Goal: Communication & Community: Answer question/provide support

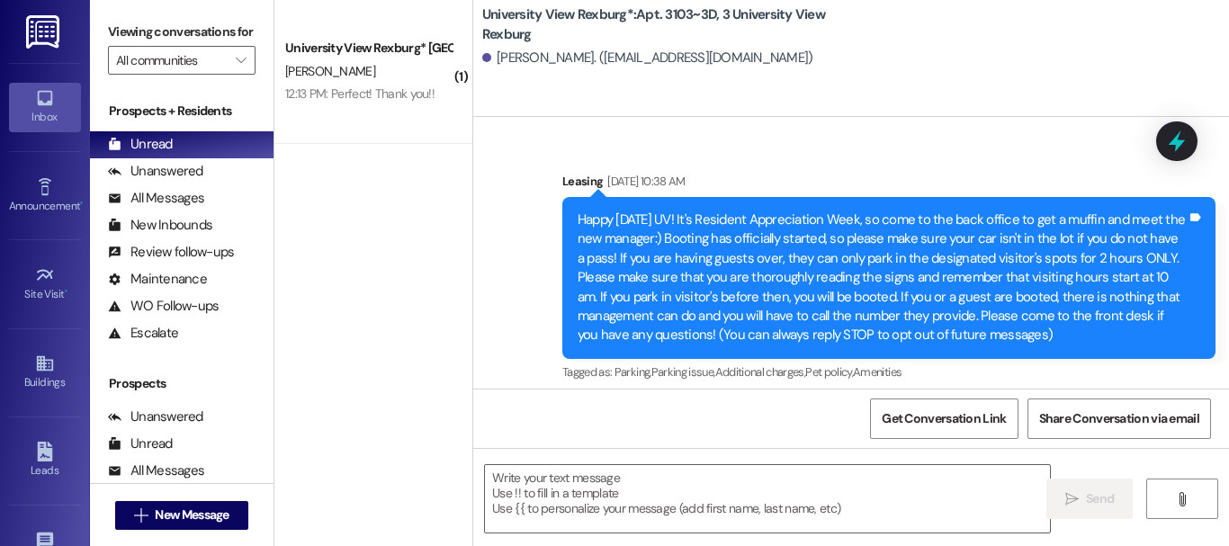
scroll to position [33471, 0]
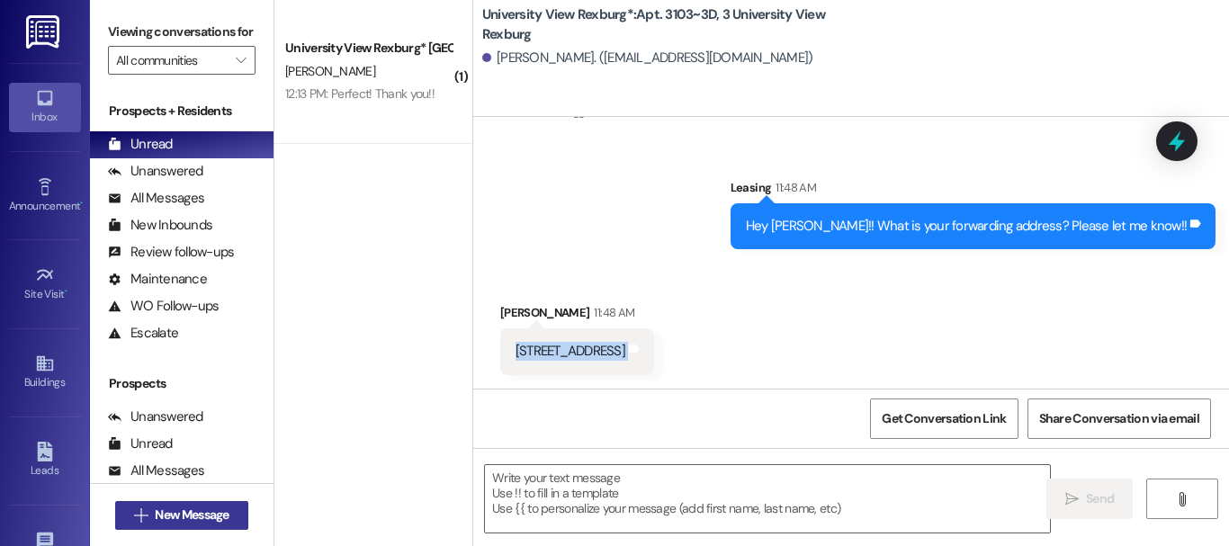
click at [197, 522] on span "New Message" at bounding box center [192, 514] width 74 height 19
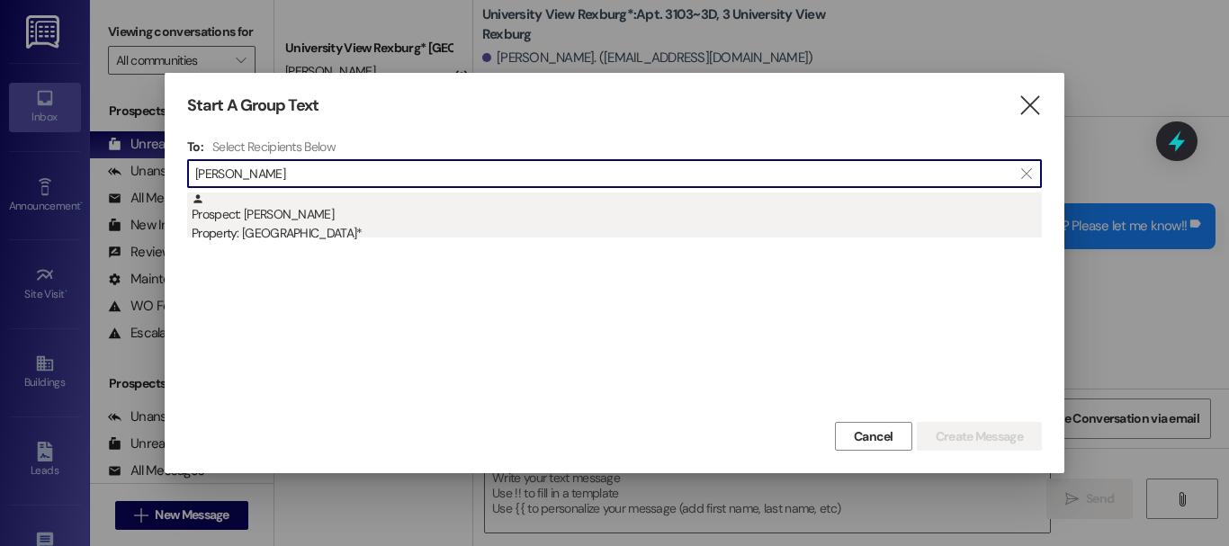
type input "[PERSON_NAME]"
click at [480, 201] on div "Prospect: [PERSON_NAME] Property: University View Rexburg*" at bounding box center [617, 217] width 850 height 51
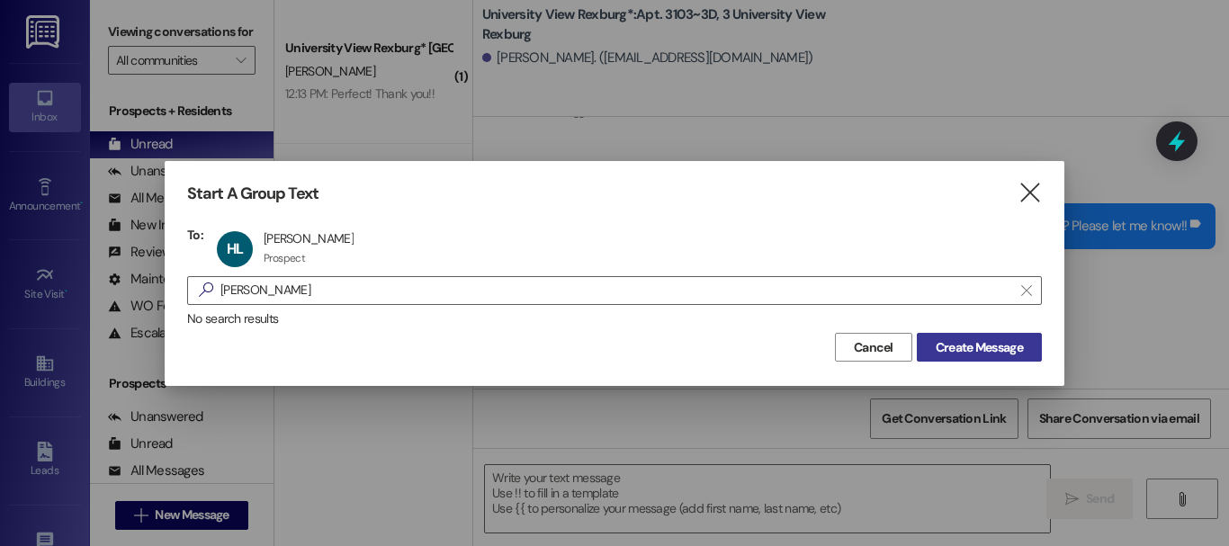
click at [983, 342] on span "Create Message" at bounding box center [978, 347] width 87 height 19
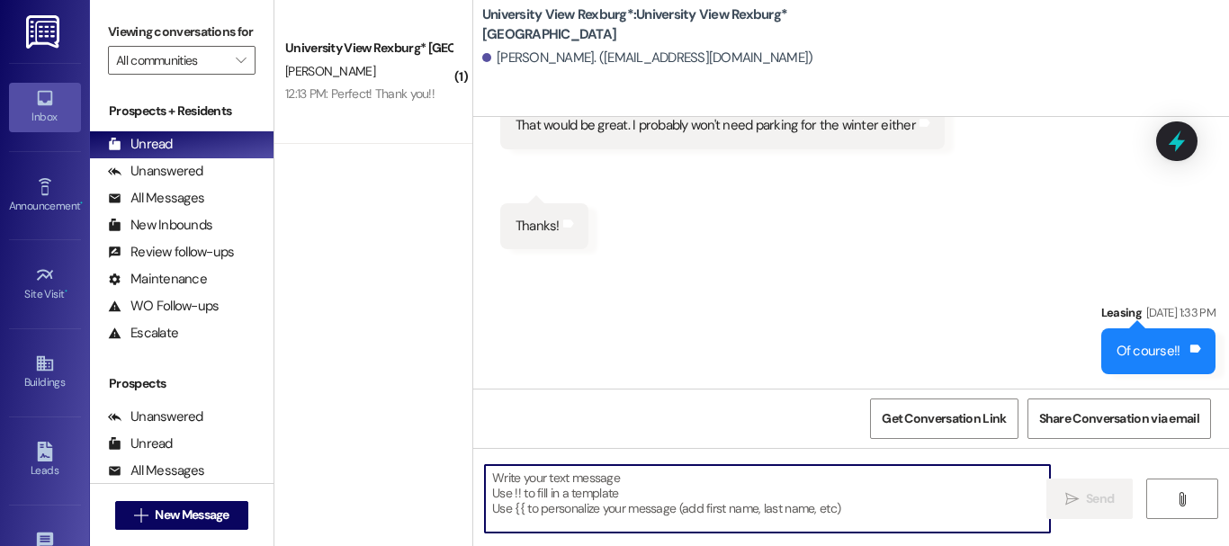
click at [667, 499] on textarea at bounding box center [767, 498] width 565 height 67
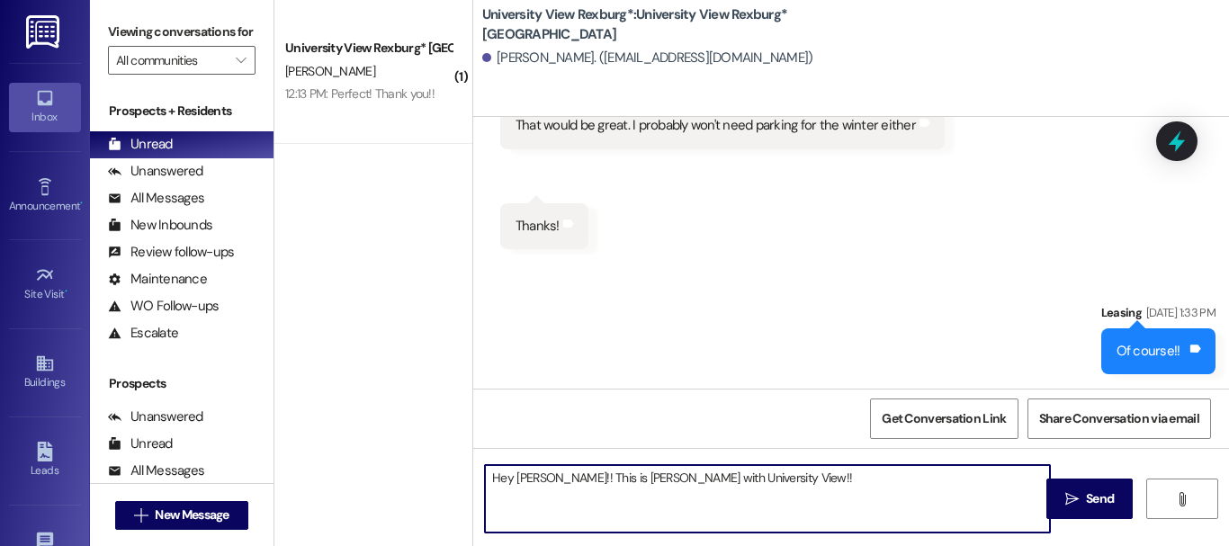
type textarea "Hey [PERSON_NAME]!! This is [PERSON_NAME] with University View!!"
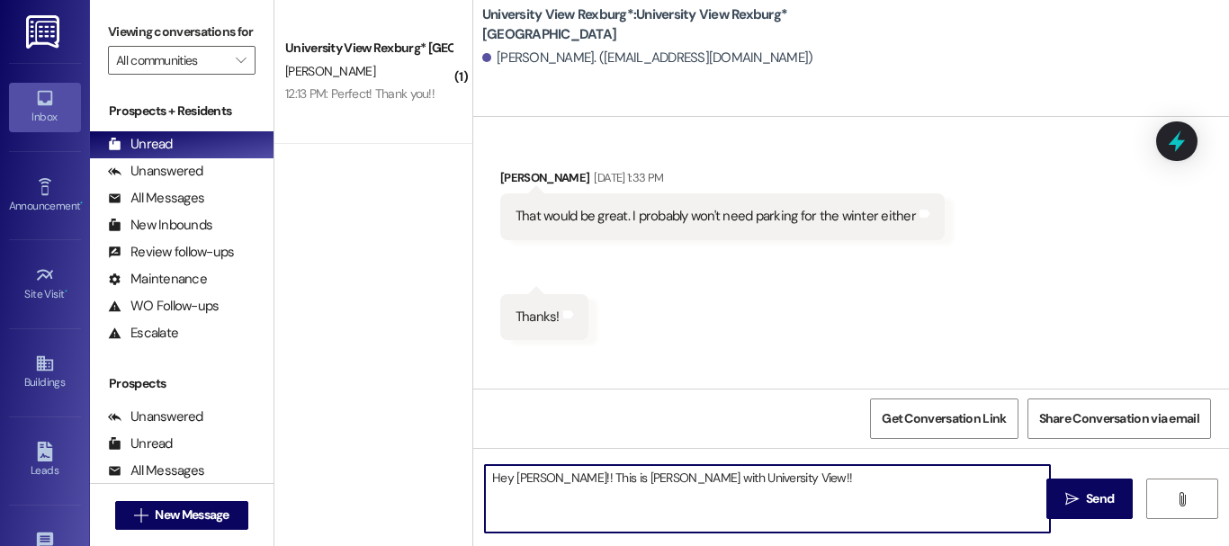
scroll to position [1314, 0]
click at [699, 470] on textarea "Hey [PERSON_NAME]!! This is [PERSON_NAME] with University View!!" at bounding box center [767, 498] width 565 height 67
click at [698, 476] on textarea "Hey [PERSON_NAME]!! This is [PERSON_NAME] with University View!!" at bounding box center [767, 498] width 565 height 67
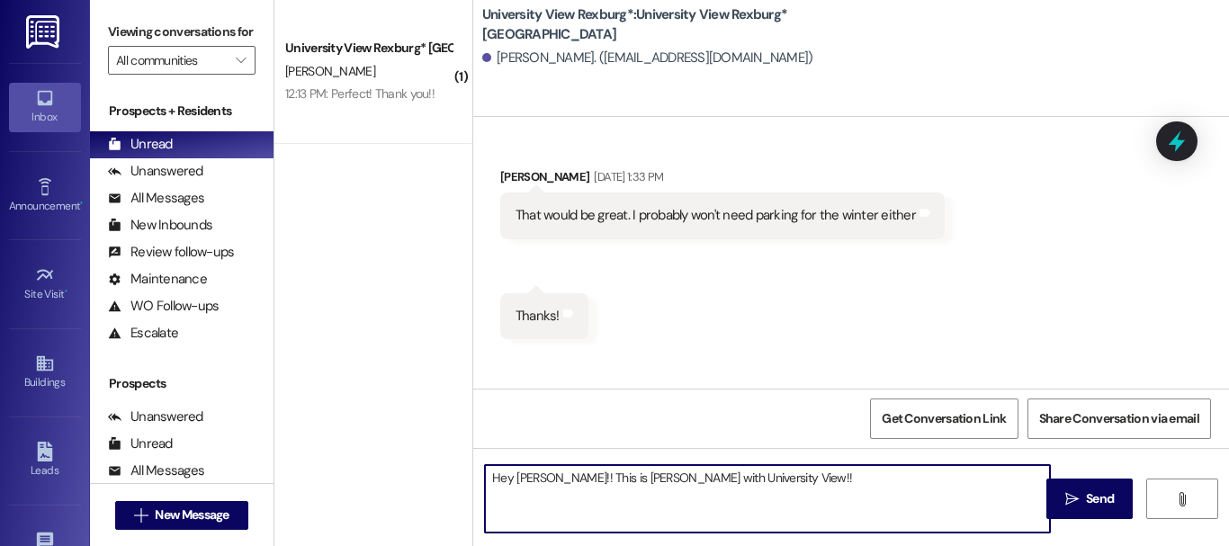
click at [698, 476] on textarea "Hey [PERSON_NAME]!! This is [PERSON_NAME] with University View!!" at bounding box center [767, 498] width 565 height 67
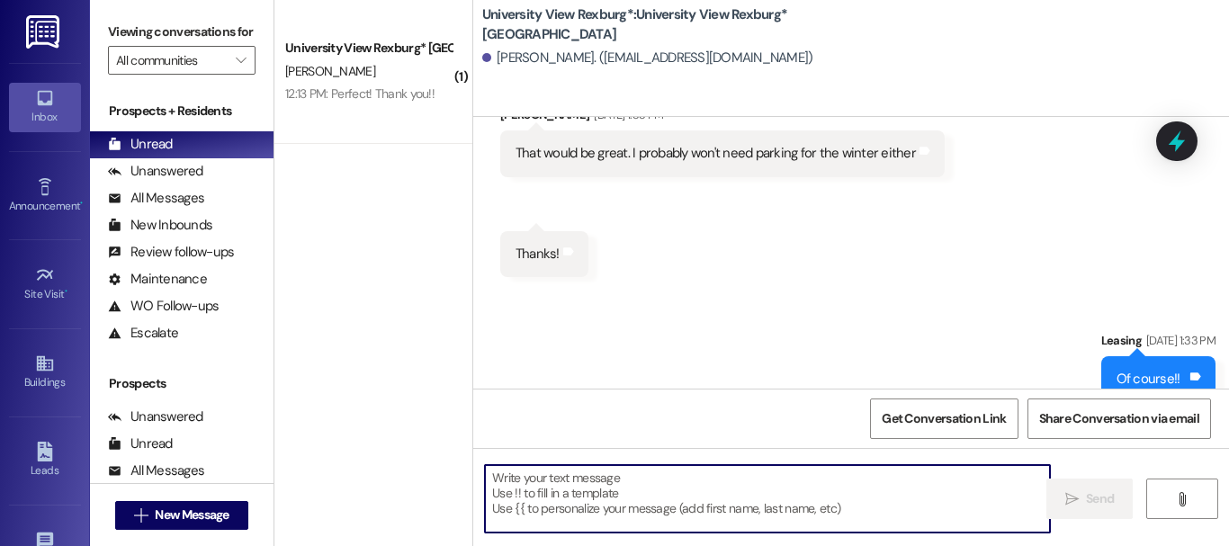
scroll to position [1404, 0]
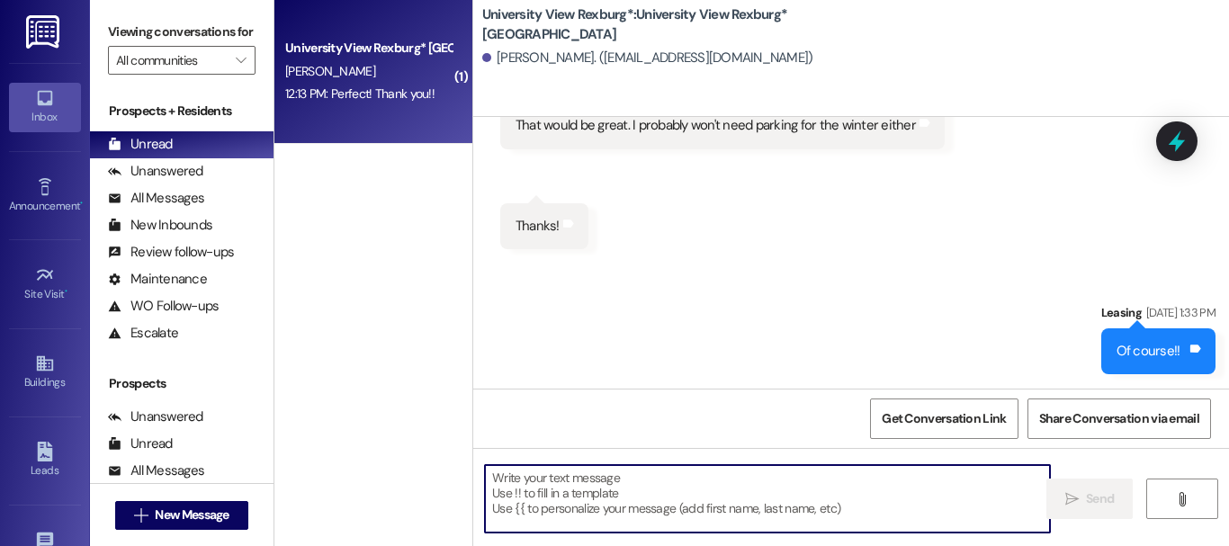
click at [334, 84] on div "12:13 PM: Perfect! Thank you!! 12:13 PM: Perfect! Thank you!!" at bounding box center [368, 94] width 170 height 22
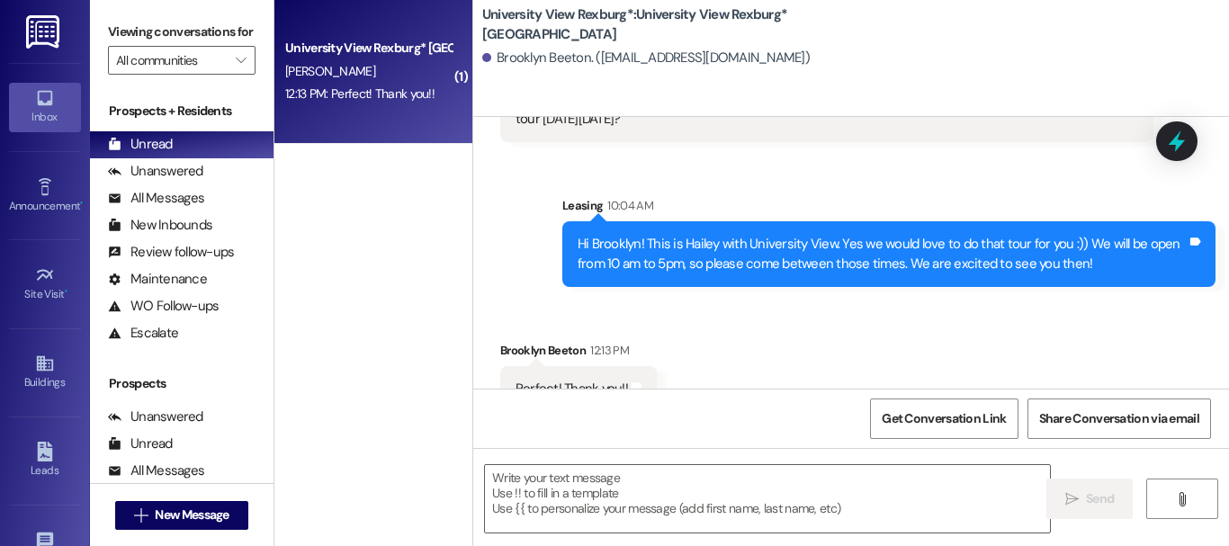
scroll to position [1748, 0]
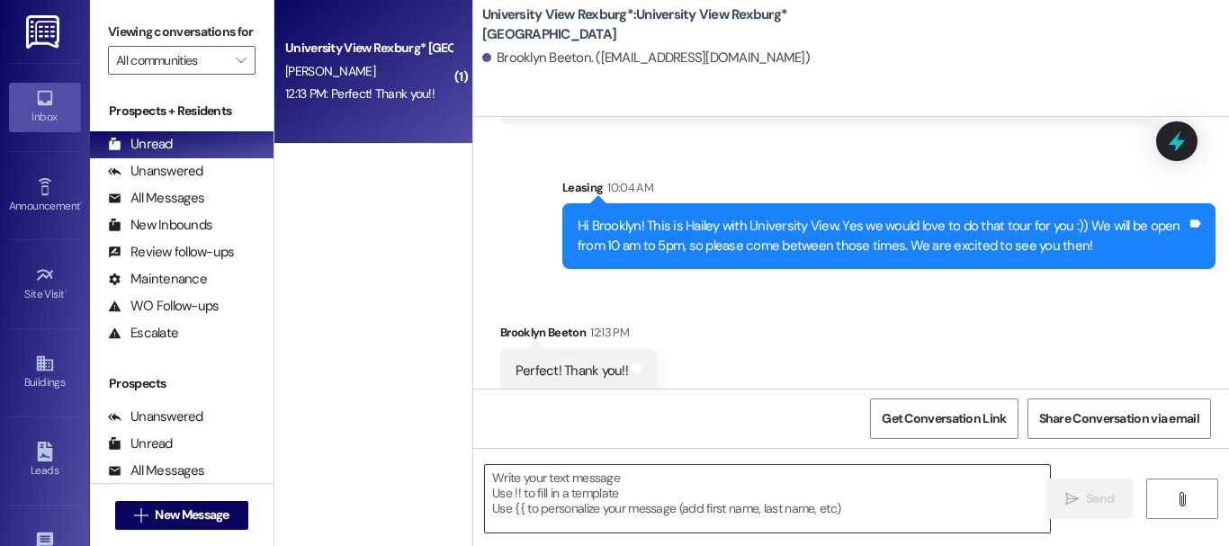
click at [659, 526] on textarea at bounding box center [767, 498] width 565 height 67
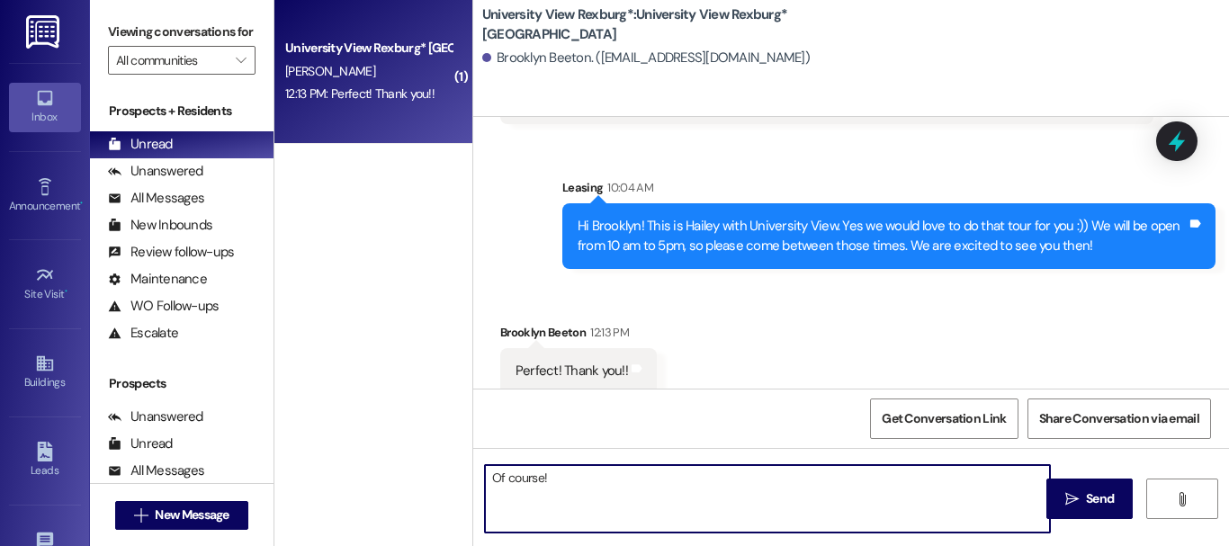
type textarea "Of course!!"
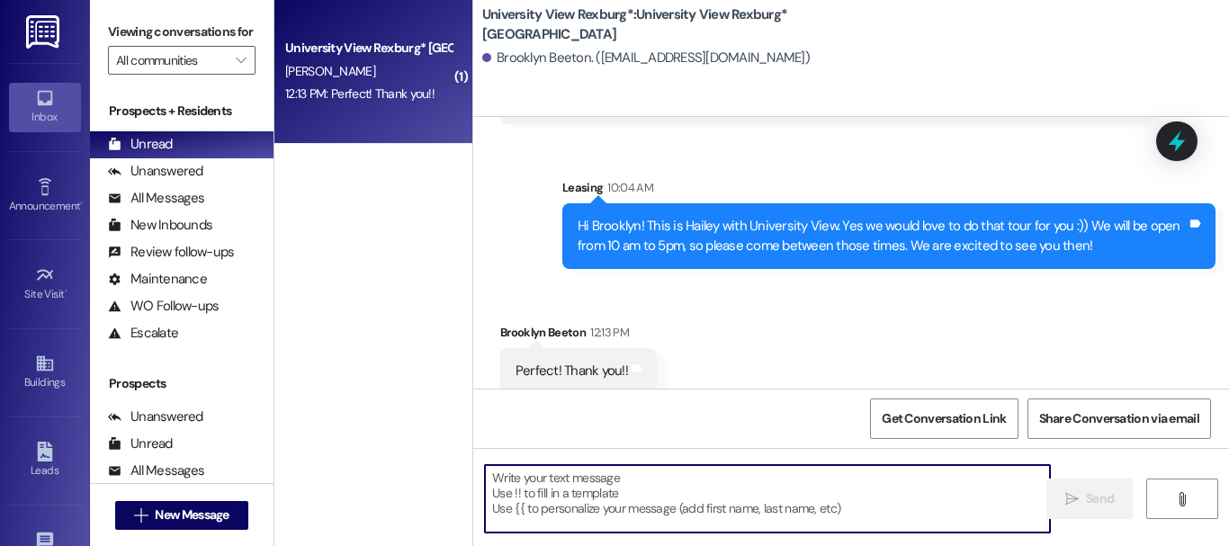
scroll to position [1873, 0]
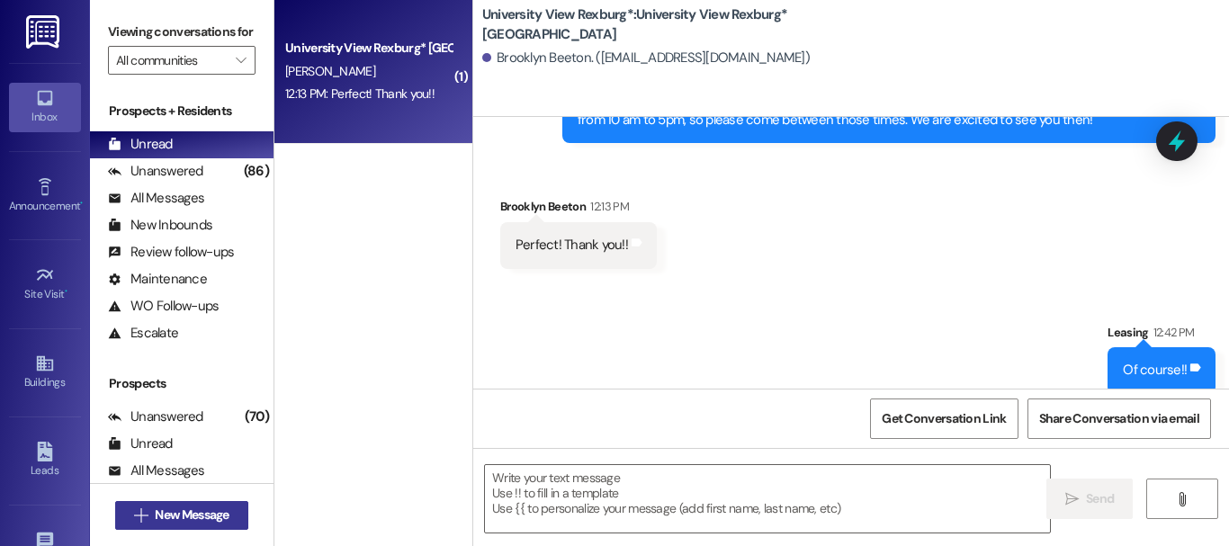
click at [202, 512] on span "New Message" at bounding box center [192, 514] width 74 height 19
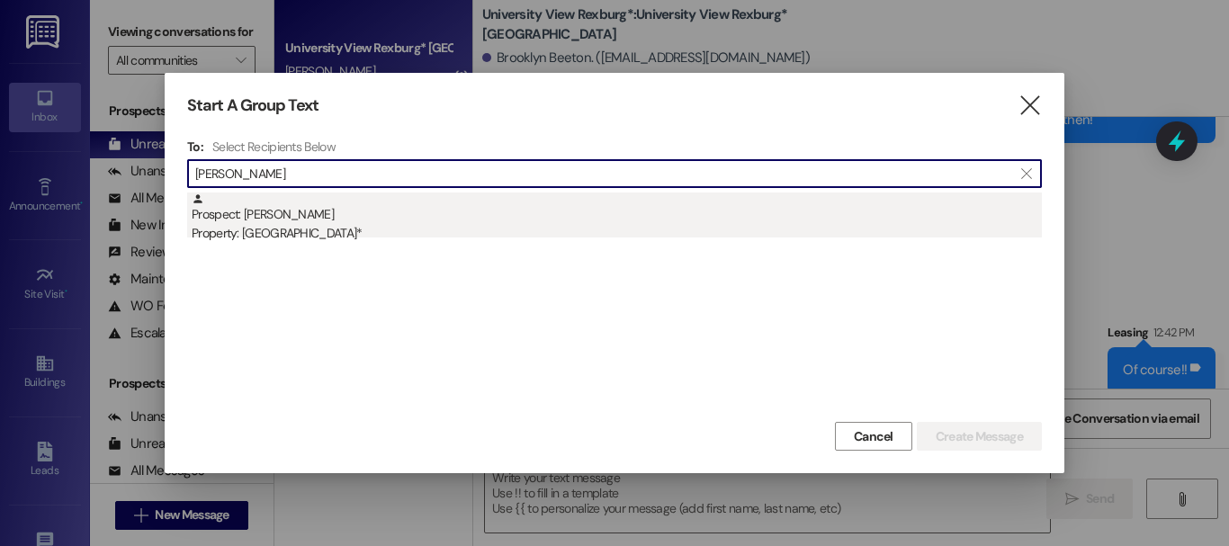
type input "[PERSON_NAME]"
click at [319, 237] on div "Property: [GEOGRAPHIC_DATA]*" at bounding box center [617, 233] width 850 height 19
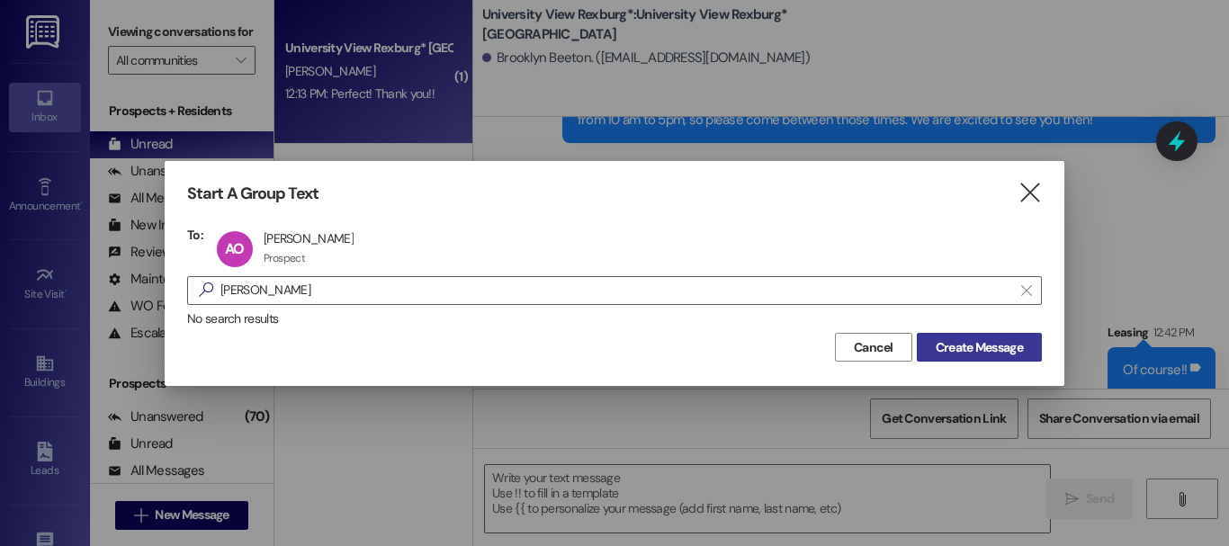
click at [1000, 342] on span "Create Message" at bounding box center [978, 347] width 87 height 19
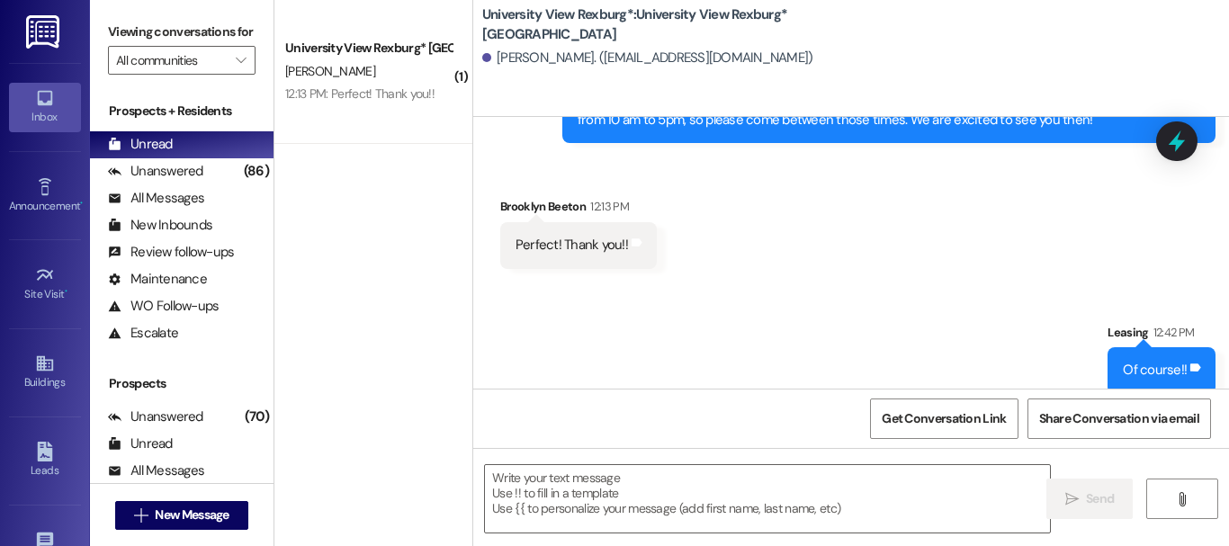
scroll to position [137, 0]
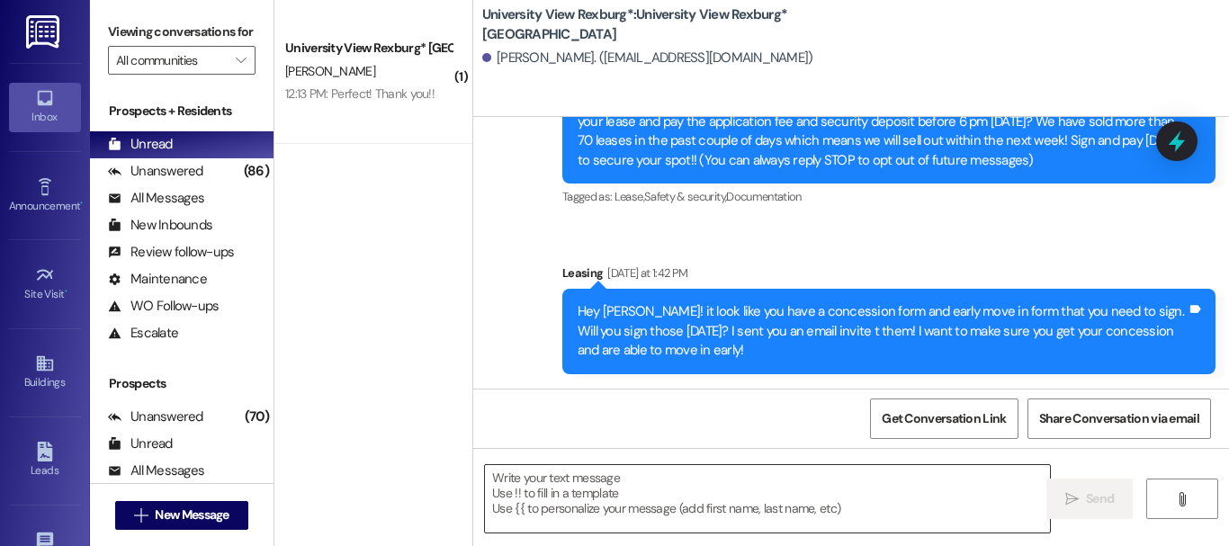
click at [593, 499] on textarea at bounding box center [767, 498] width 565 height 67
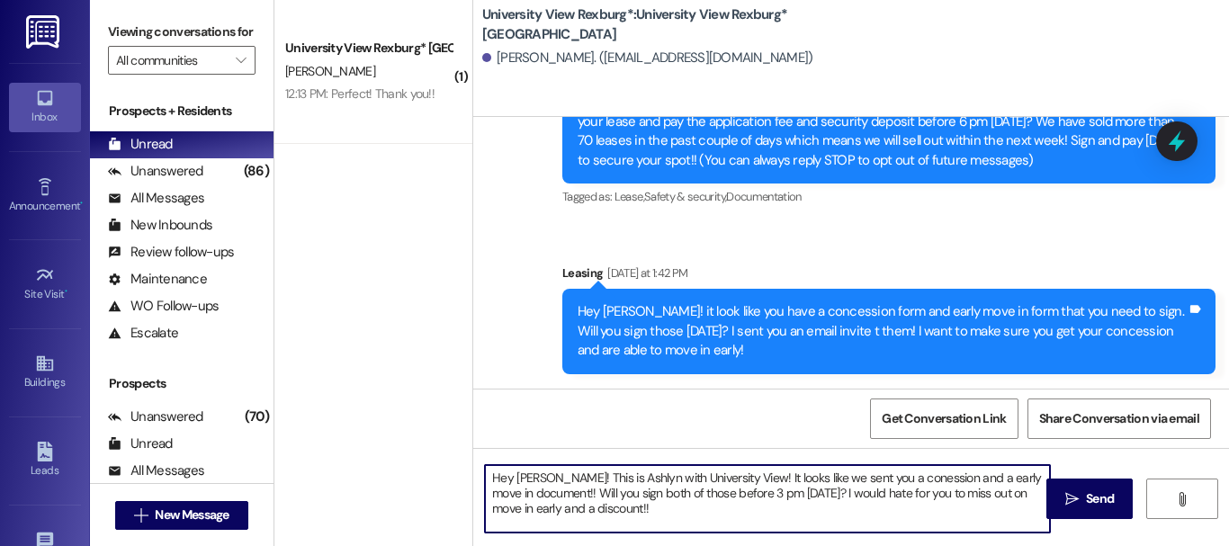
type textarea "Hey [PERSON_NAME]! This is Ashlyn with University View! It looks like we sent y…"
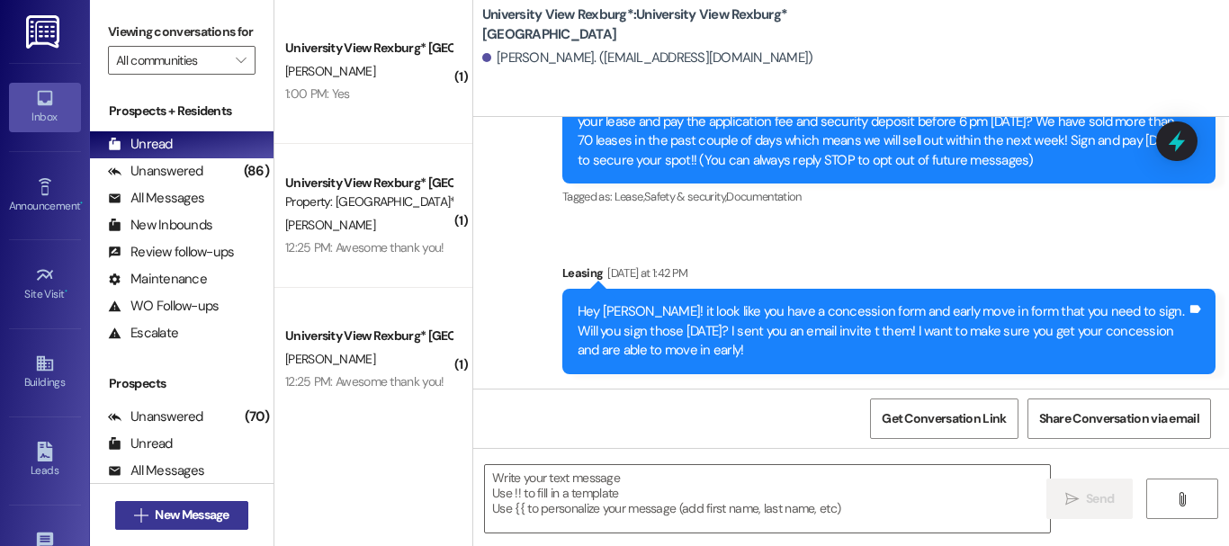
click at [204, 521] on span "New Message" at bounding box center [192, 514] width 74 height 19
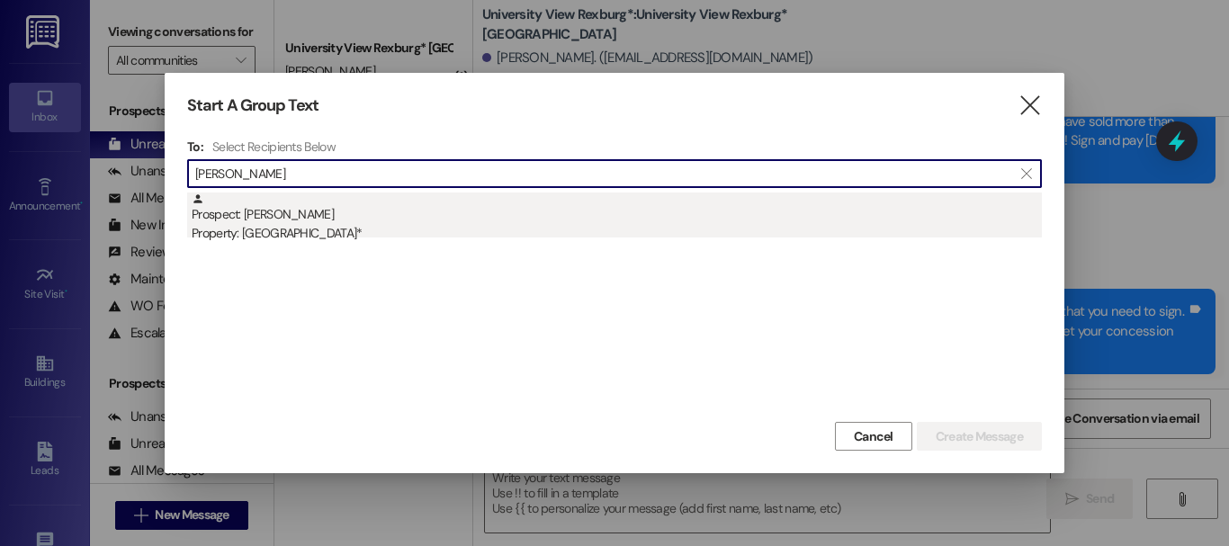
type input "[PERSON_NAME]"
click at [350, 208] on div "Prospect: [PERSON_NAME] Property: University View [GEOGRAPHIC_DATA]*" at bounding box center [617, 217] width 850 height 51
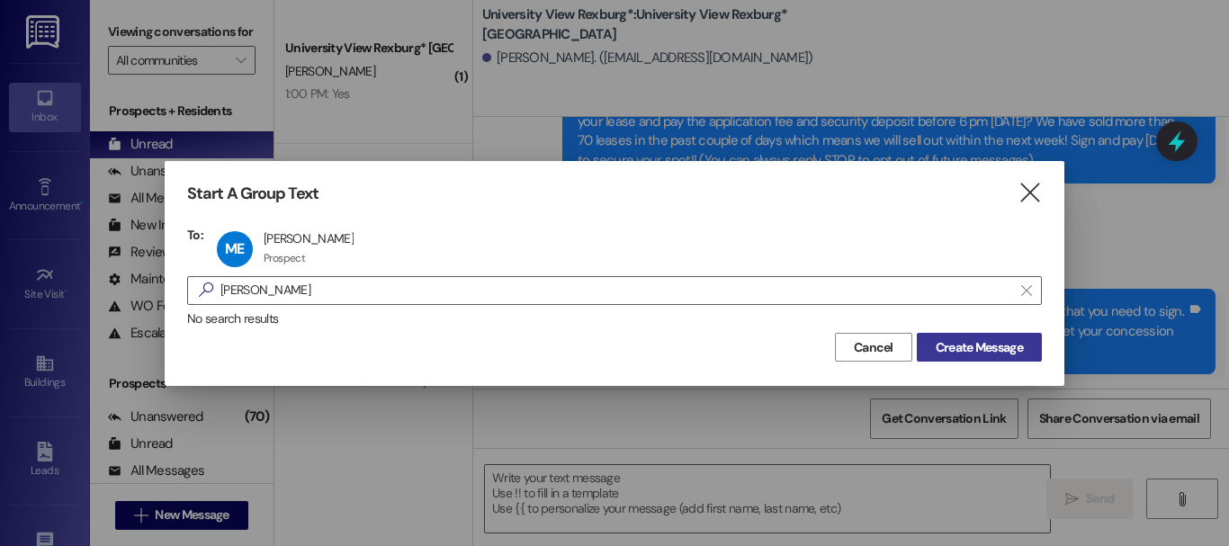
click at [997, 344] on span "Create Message" at bounding box center [978, 347] width 87 height 19
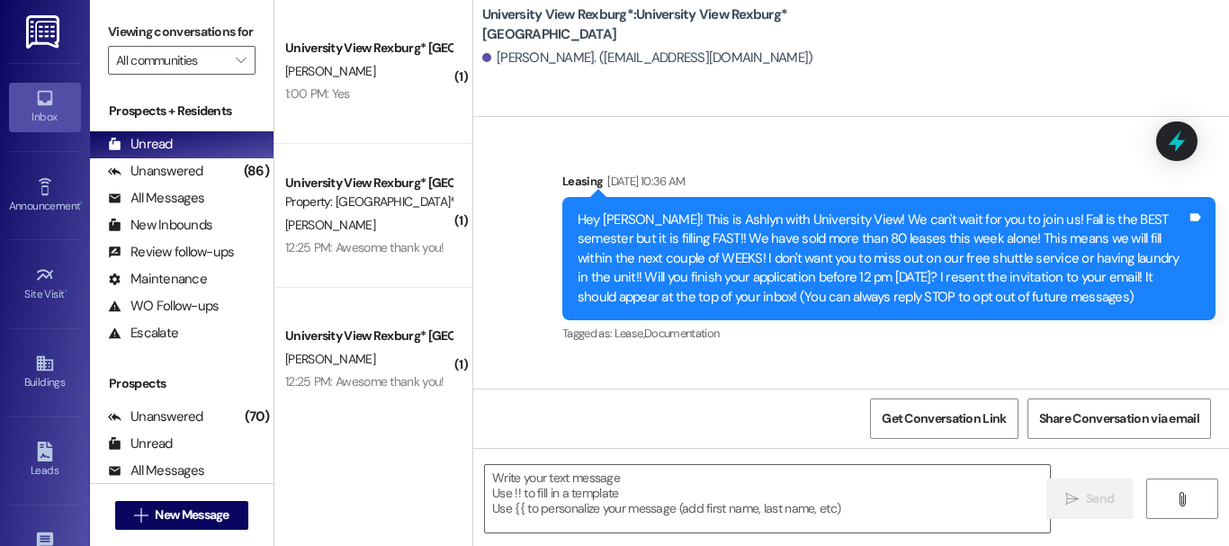
scroll to position [142, 0]
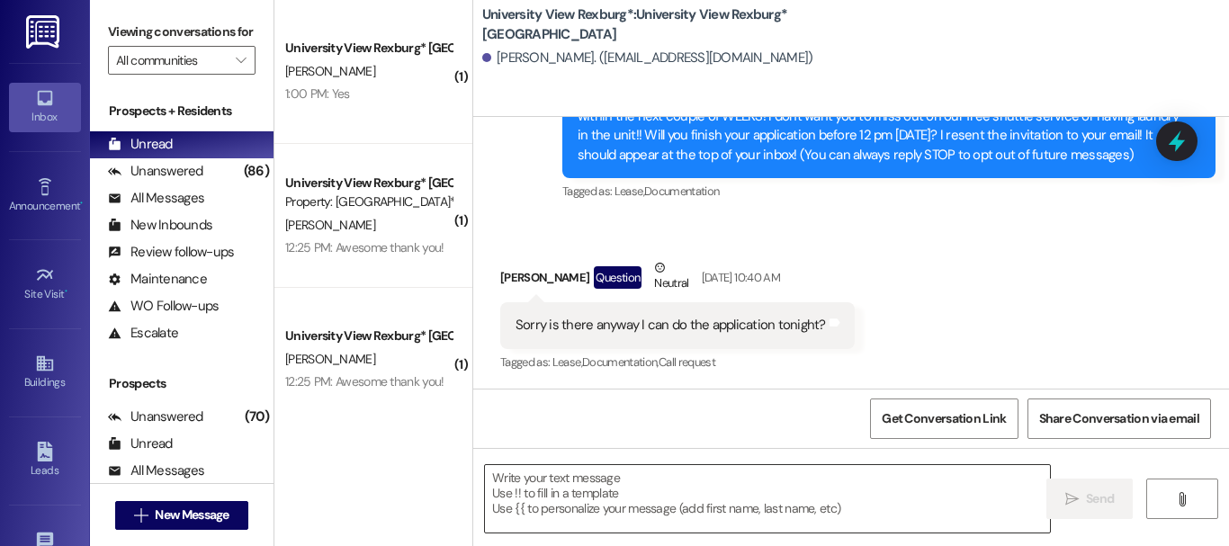
click at [600, 496] on textarea at bounding box center [767, 498] width 565 height 67
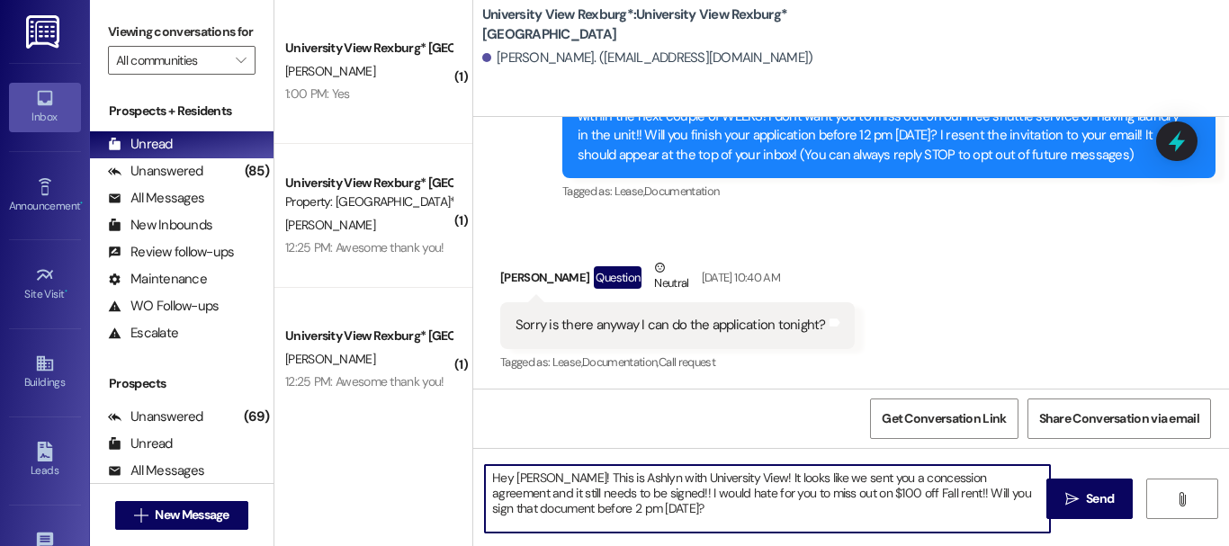
click at [568, 492] on textarea "Hey [PERSON_NAME]! This is Ashlyn with University View! It looks like we sent y…" at bounding box center [767, 498] width 565 height 67
type textarea "Hey [PERSON_NAME]! This is Ashlyn with University View! It looks like we sent y…"
click at [1080, 509] on button " Send" at bounding box center [1089, 498] width 87 height 40
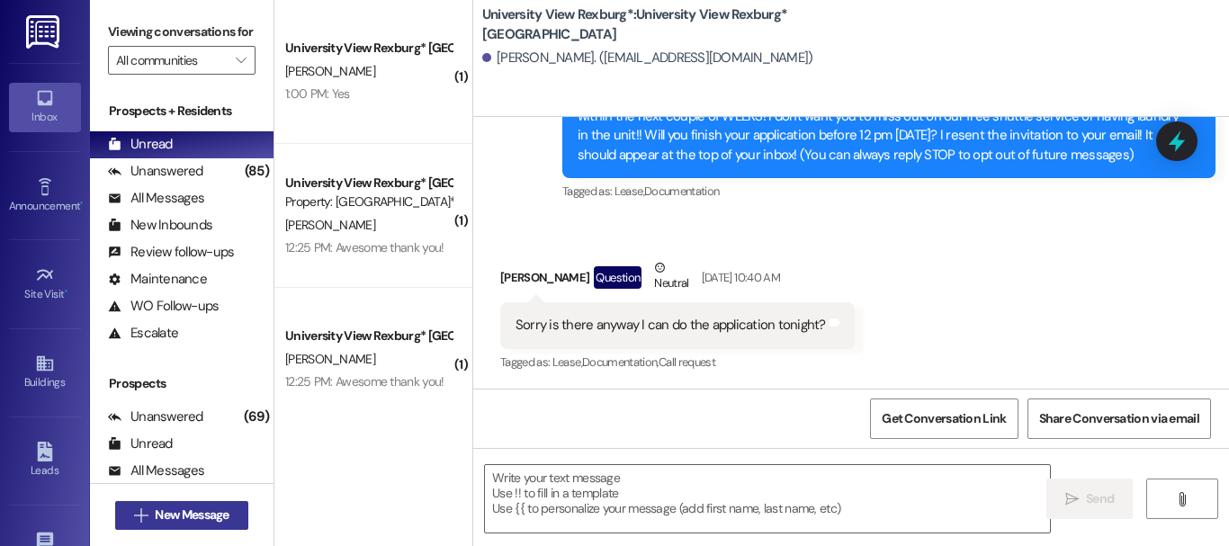
click at [206, 511] on span "New Message" at bounding box center [192, 514] width 74 height 19
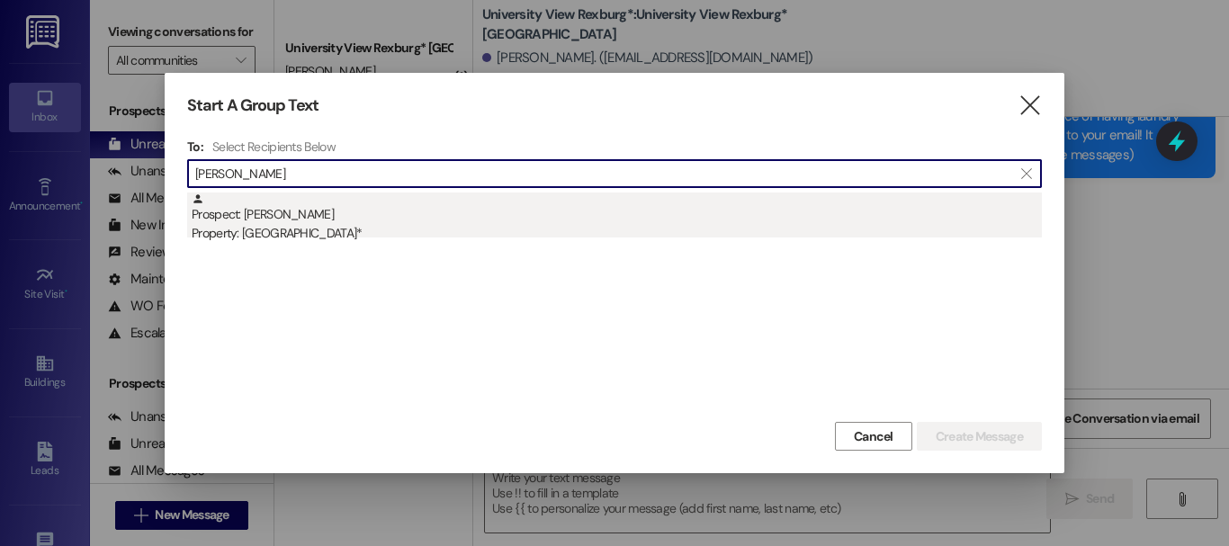
type input "[PERSON_NAME]"
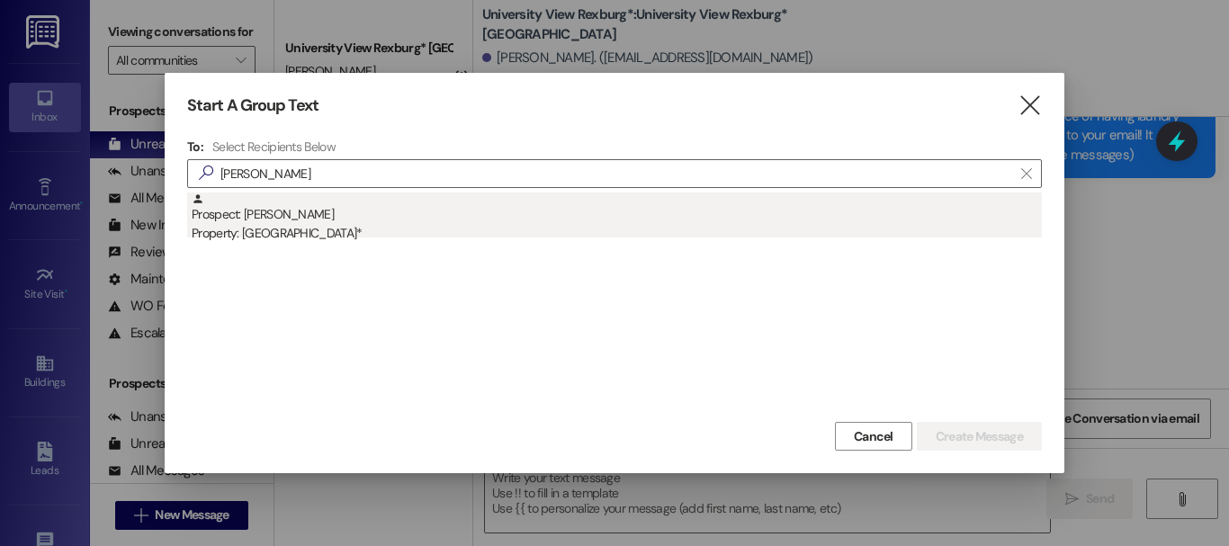
click at [449, 213] on div "Prospect: [PERSON_NAME] Property: [GEOGRAPHIC_DATA]*" at bounding box center [617, 217] width 850 height 51
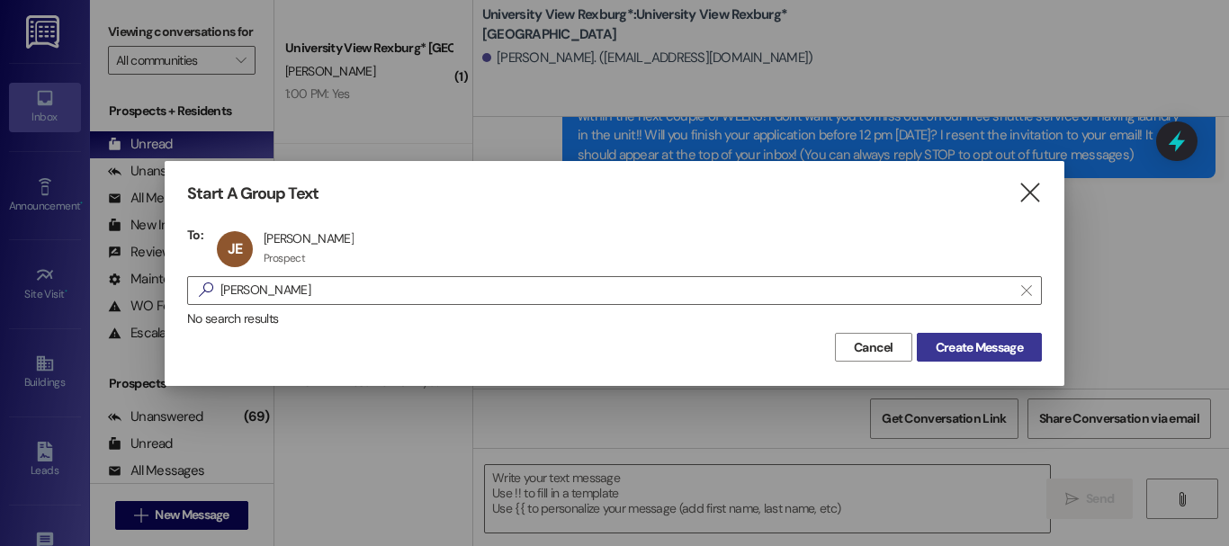
click at [1002, 351] on span "Create Message" at bounding box center [978, 347] width 87 height 19
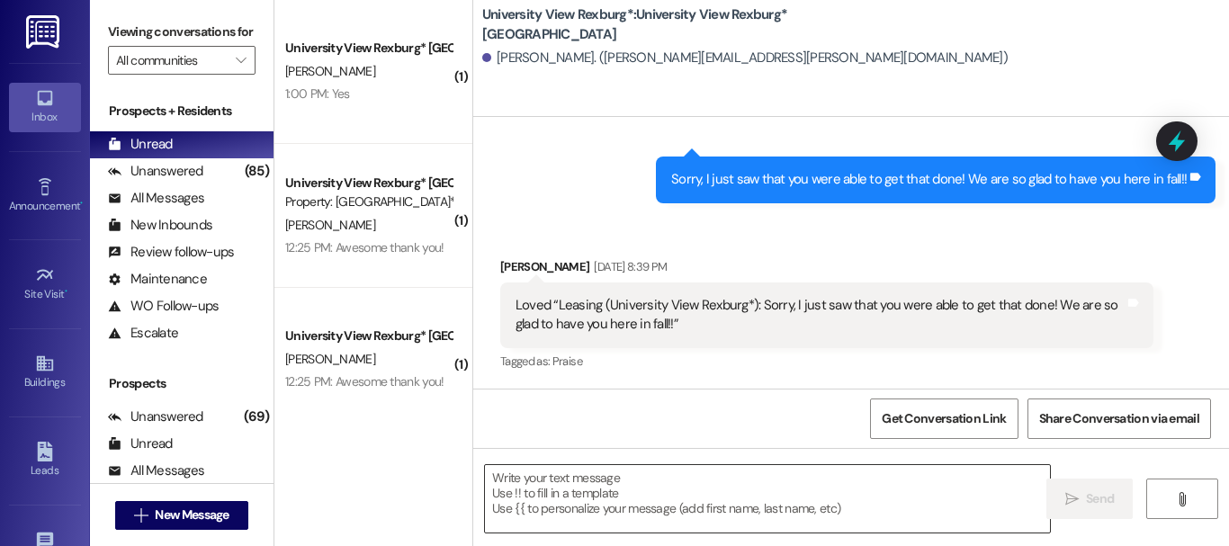
scroll to position [764, 0]
click at [670, 495] on textarea at bounding box center [767, 498] width 565 height 67
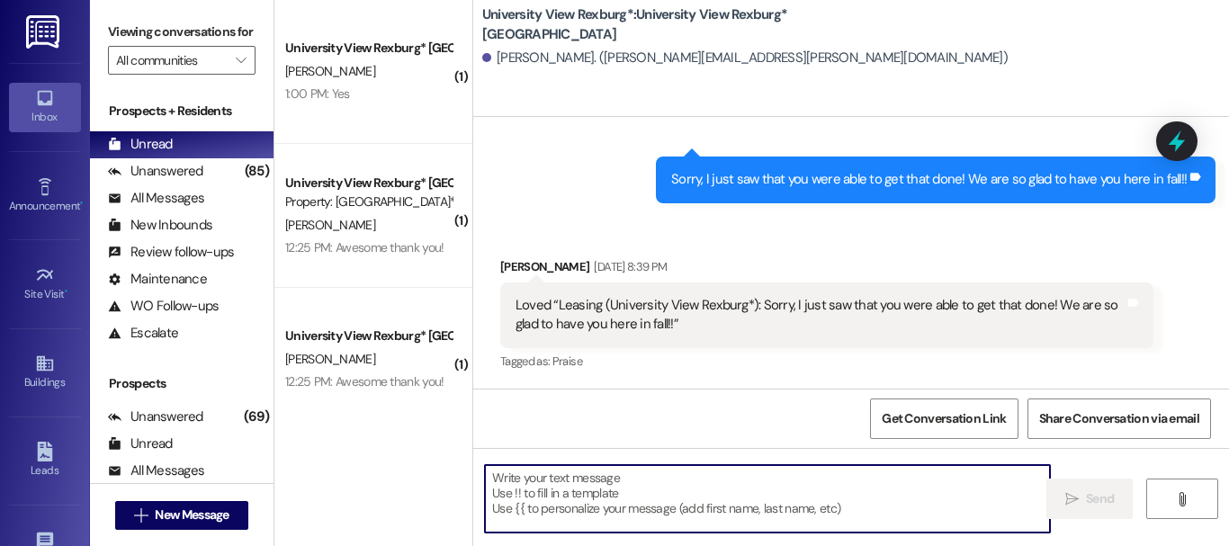
paste textarea "Hey [PERSON_NAME]! This is Ashlyn with University View! It looks like we sent y…"
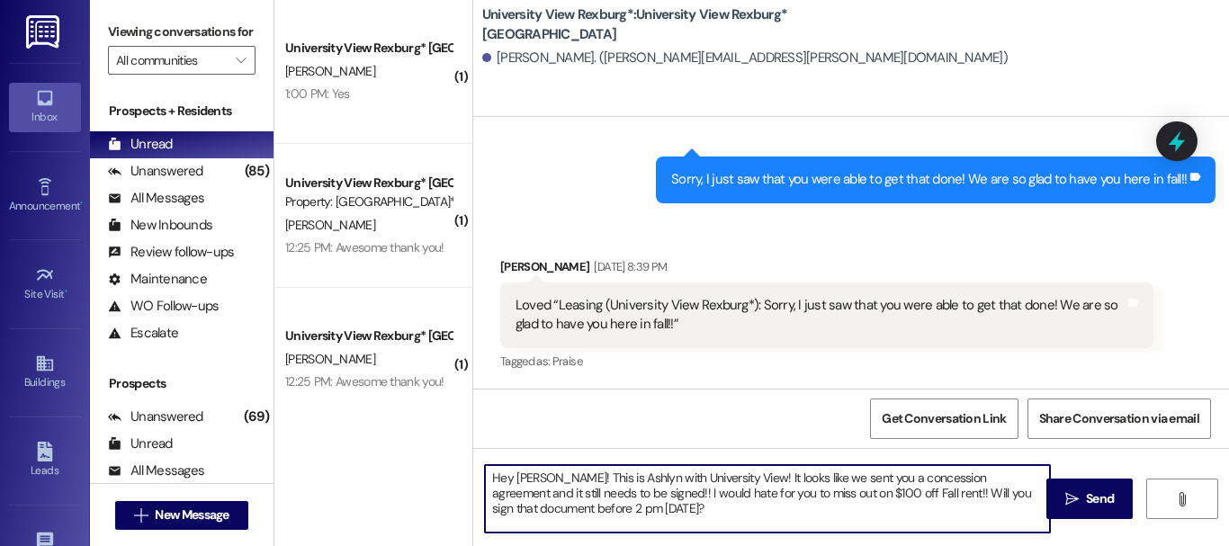
click at [552, 477] on textarea "Hey [PERSON_NAME]! This is Ashlyn with University View! It looks like we sent y…" at bounding box center [767, 498] width 565 height 67
type textarea "Hey [PERSON_NAME]! This is Ashlyn with University View! It looks like we sent y…"
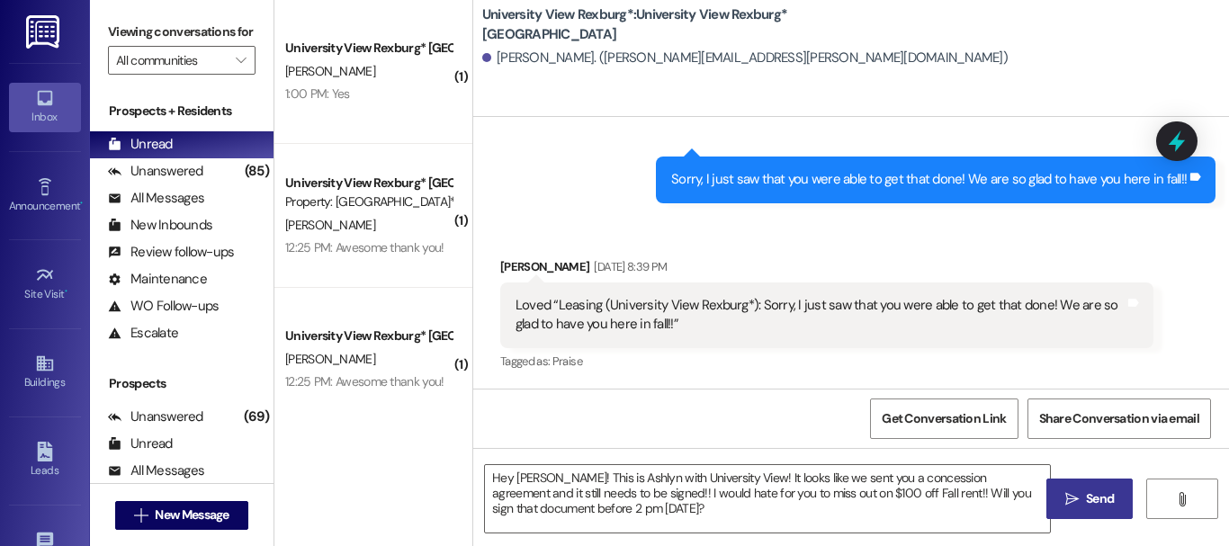
click at [1074, 505] on span " Send" at bounding box center [1089, 498] width 57 height 19
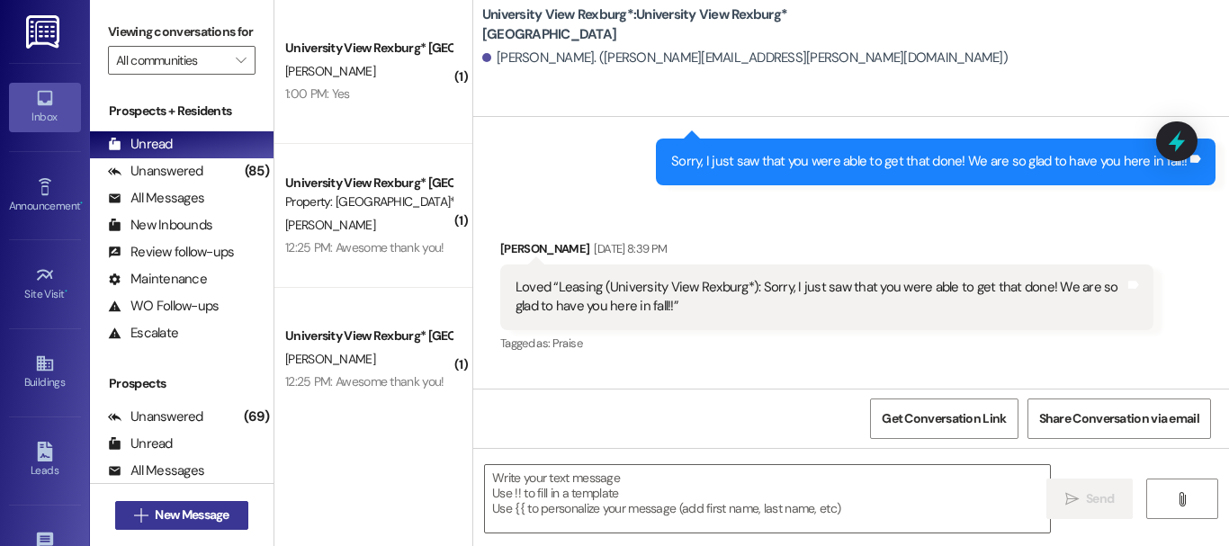
click at [186, 513] on span "New Message" at bounding box center [192, 514] width 74 height 19
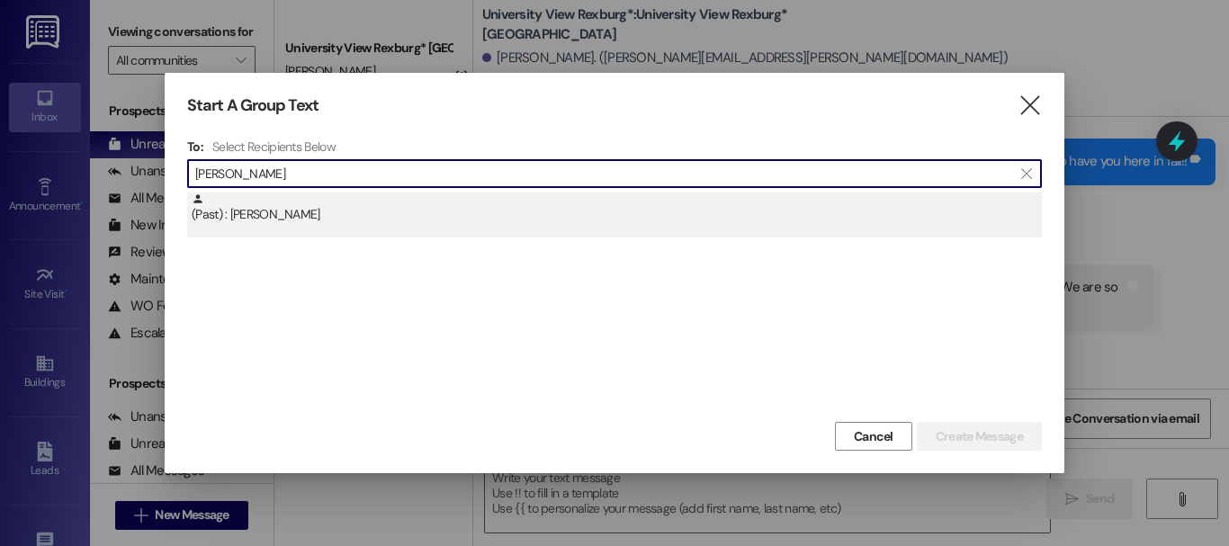
type input "[PERSON_NAME]"
click at [469, 220] on div "(Past) : [PERSON_NAME]" at bounding box center [617, 207] width 850 height 31
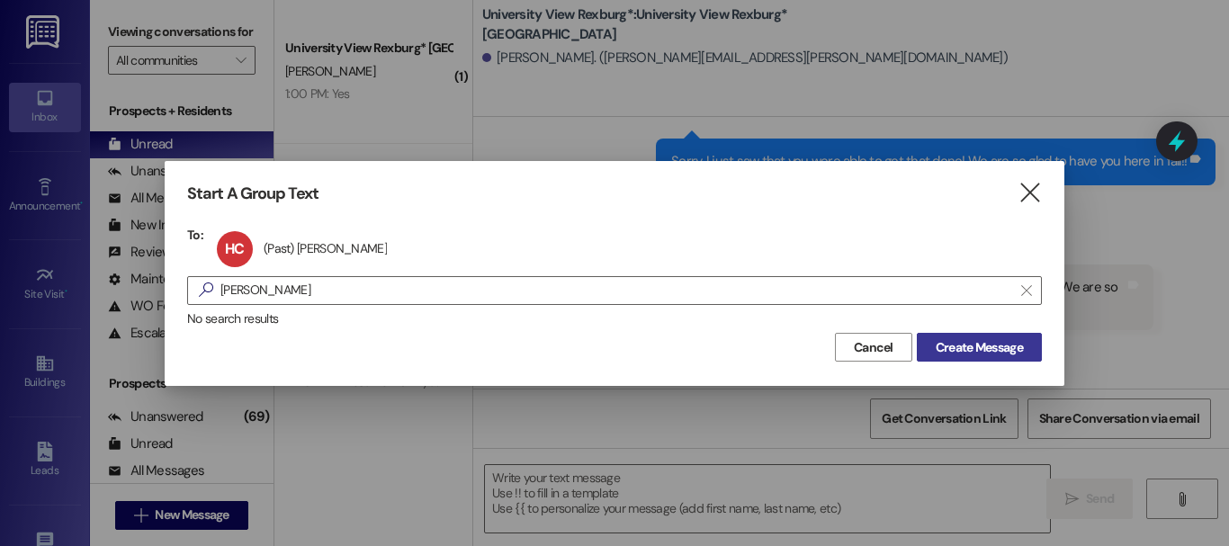
click at [961, 336] on button "Create Message" at bounding box center [978, 347] width 125 height 29
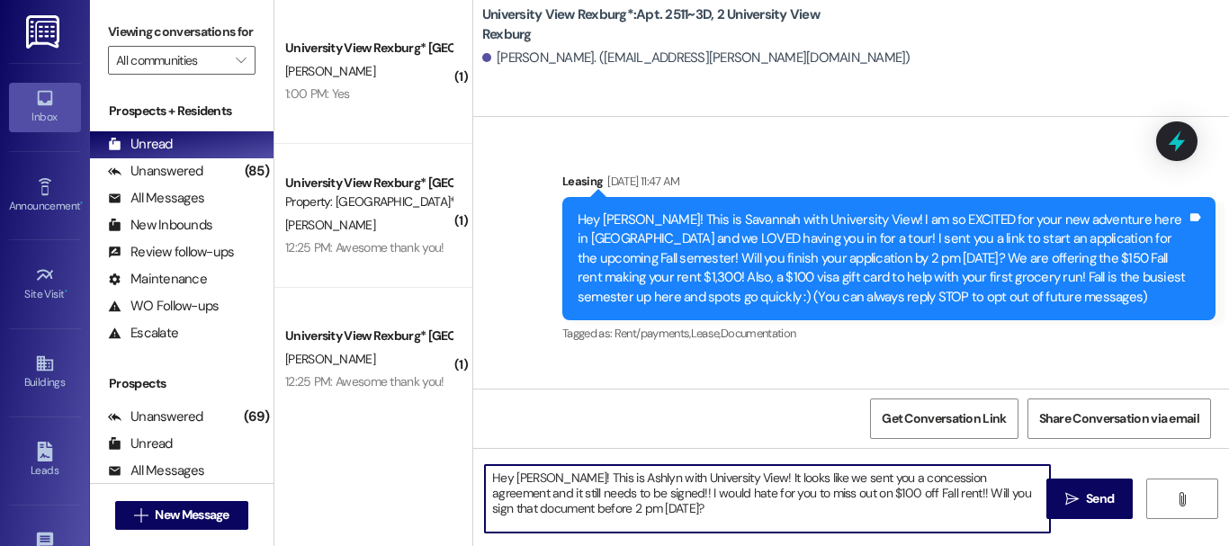
scroll to position [47569, 0]
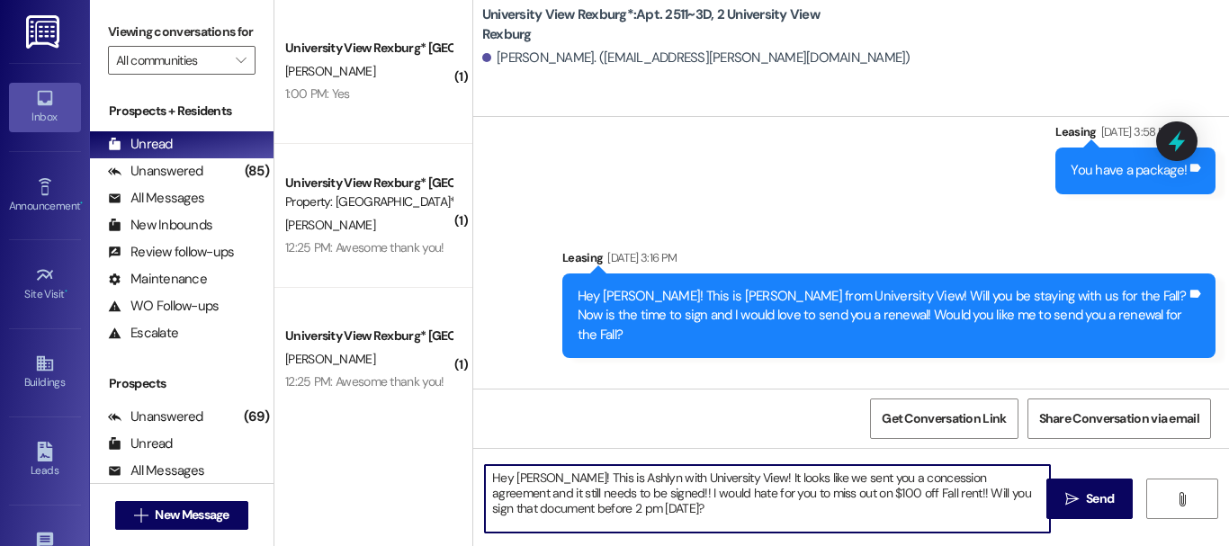
click at [555, 480] on textarea "Hey [PERSON_NAME]! This is Ashlyn with University View! It looks like we sent y…" at bounding box center [767, 498] width 565 height 67
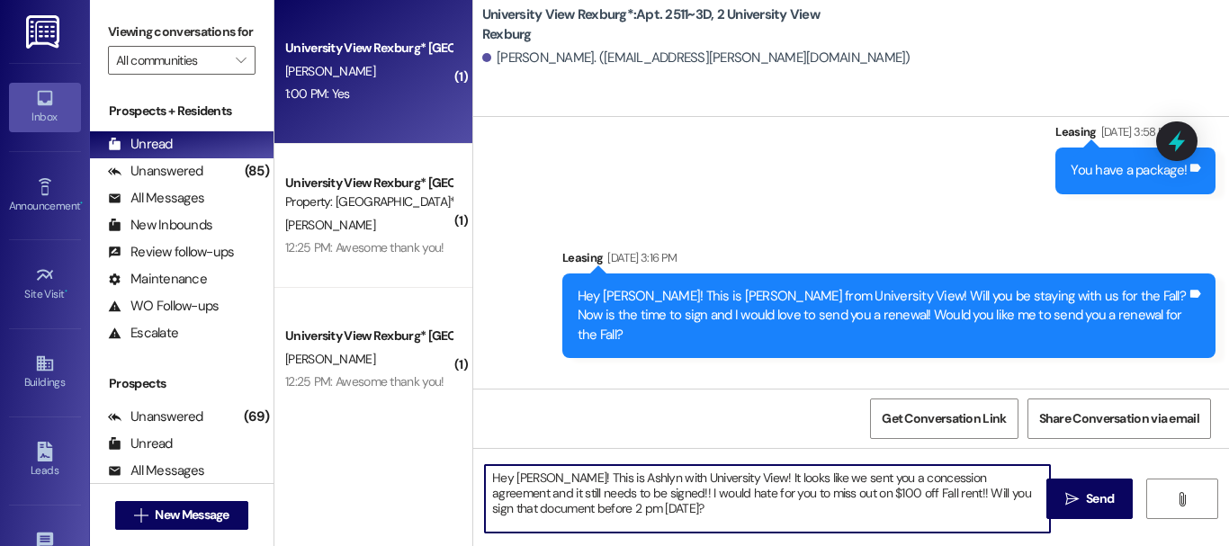
type textarea "Hey [PERSON_NAME]! This is Ashlyn with University View! It looks like we sent y…"
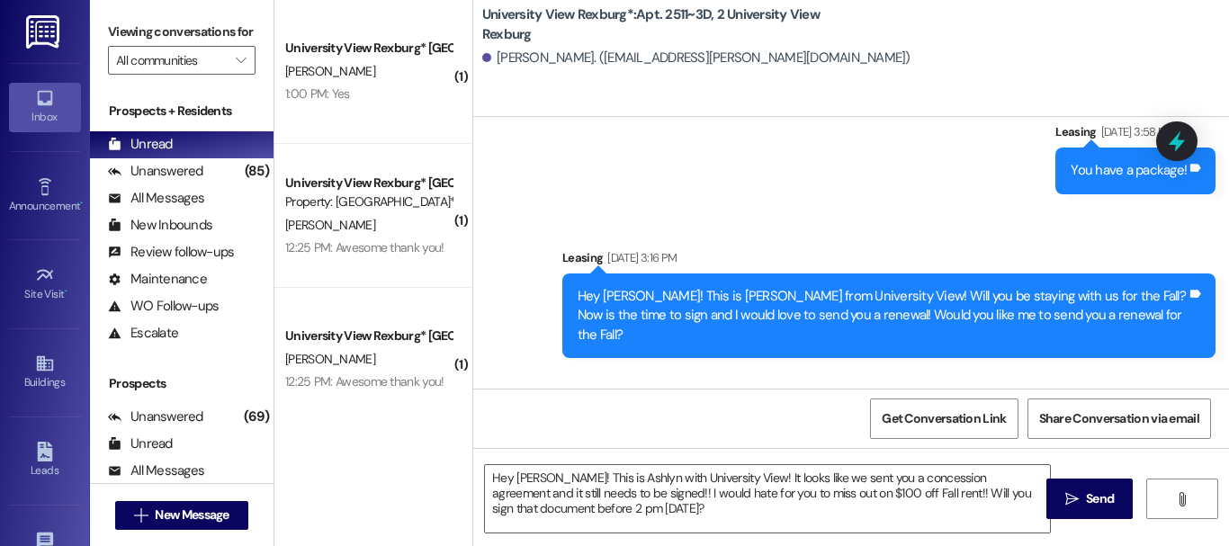
drag, startPoint x: 1095, startPoint y: 505, endPoint x: 1080, endPoint y: 521, distance: 21.6
click at [1095, 505] on span "Send" at bounding box center [1100, 498] width 28 height 19
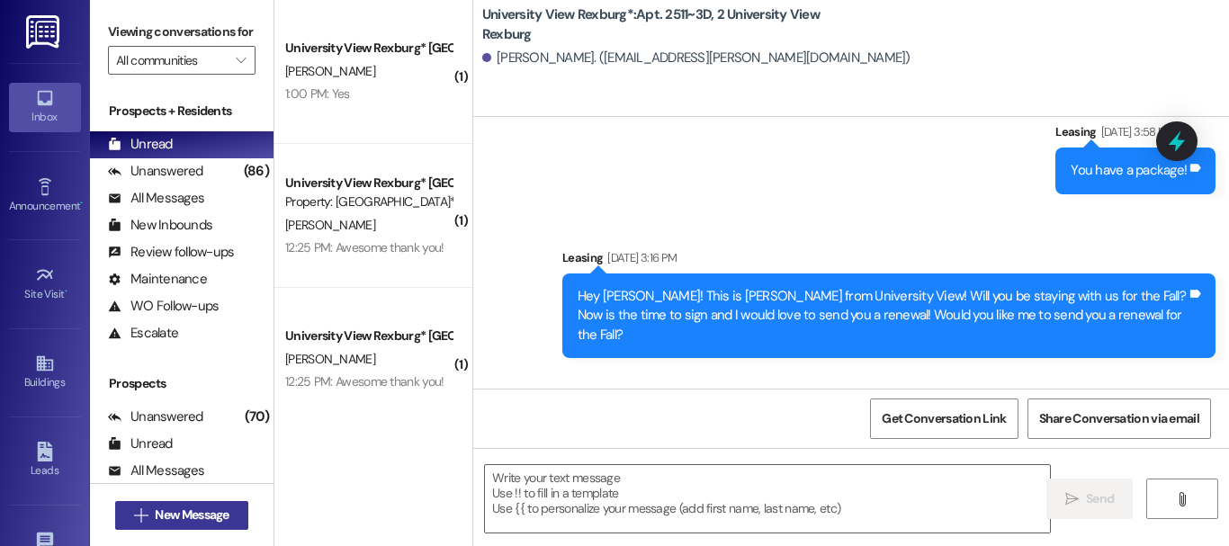
click at [201, 528] on button " New Message" at bounding box center [181, 515] width 133 height 29
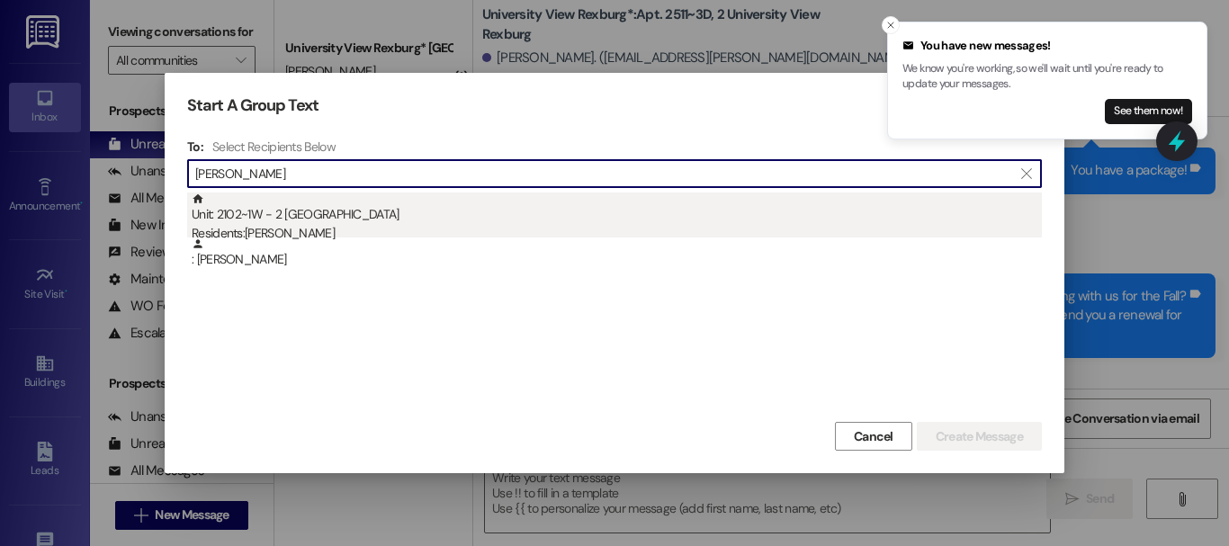
type input "[PERSON_NAME]"
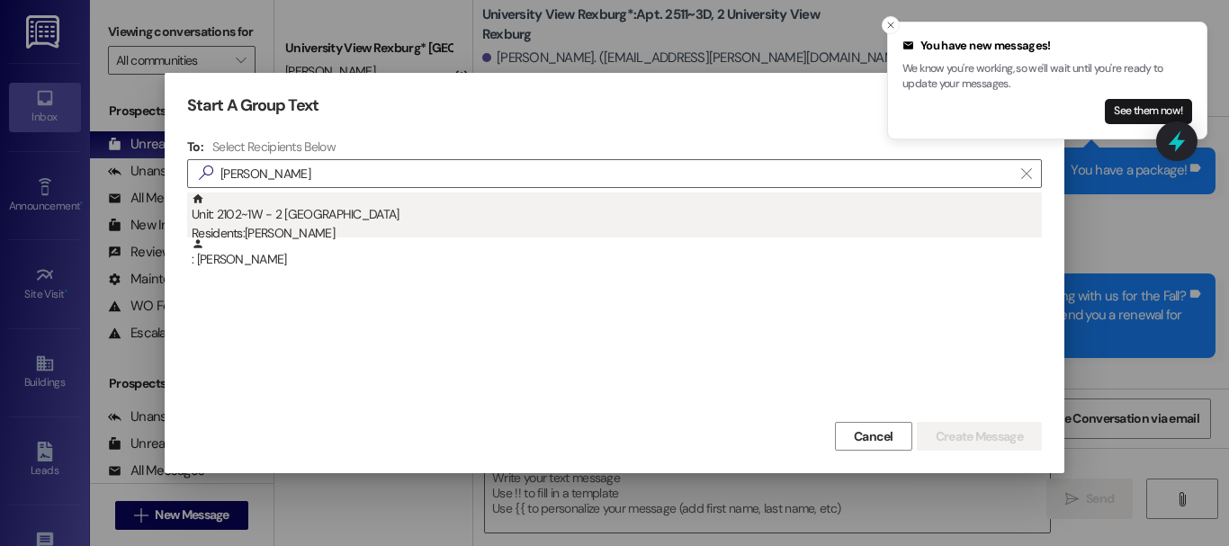
click at [381, 230] on div "Residents: [PERSON_NAME]" at bounding box center [617, 233] width 850 height 19
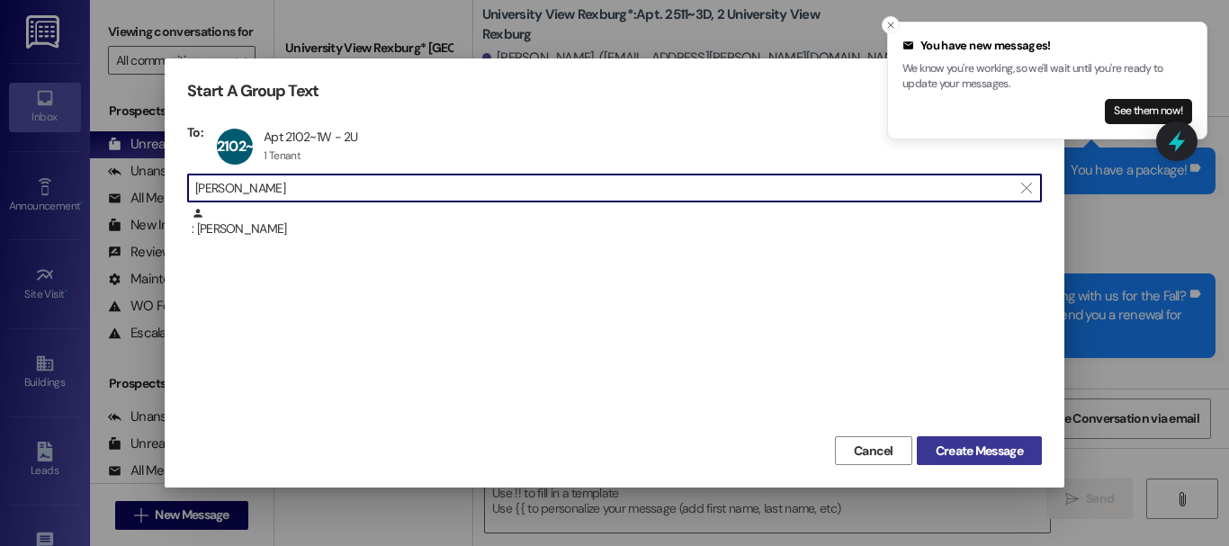
click at [988, 449] on span "Create Message" at bounding box center [978, 451] width 87 height 19
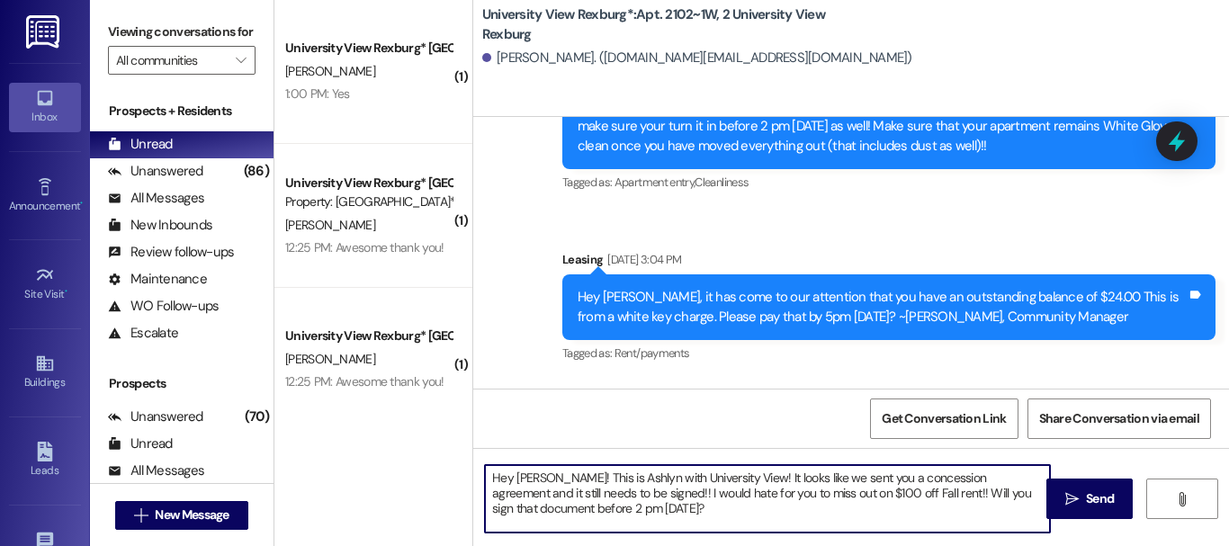
scroll to position [51234, 0]
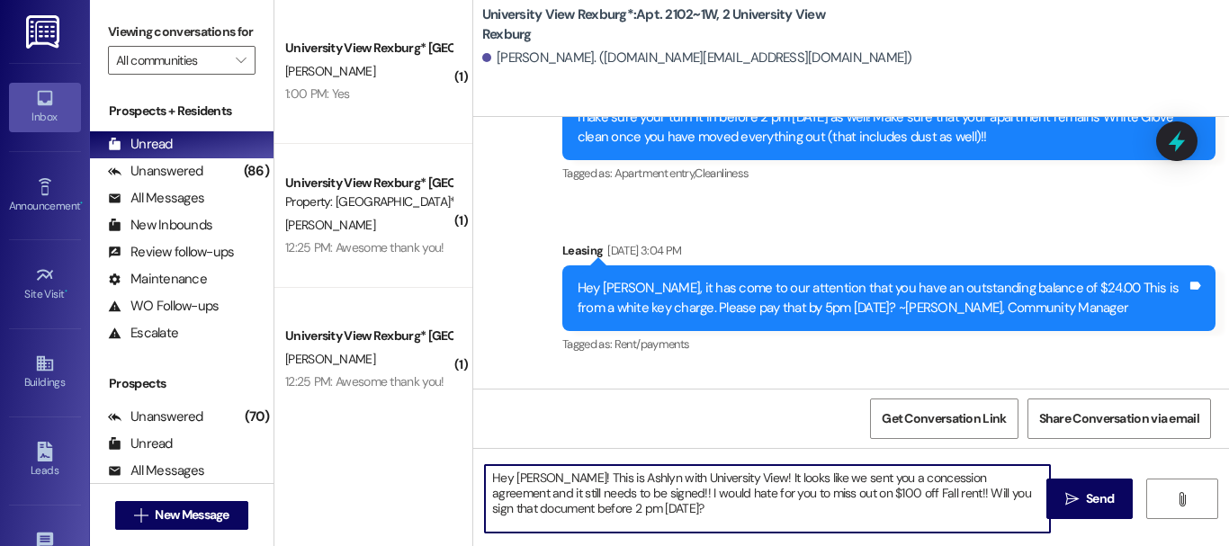
click at [552, 478] on textarea "Hey [PERSON_NAME]! This is Ashlyn with University View! It looks like we sent y…" at bounding box center [767, 498] width 565 height 67
click at [811, 497] on textarea "Hey [PERSON_NAME]! This is Ashlyn with University View! It looks like we sent y…" at bounding box center [767, 498] width 565 height 67
type textarea "Hey [PERSON_NAME]! This is Ashlyn with University View! It looks like we sent y…"
click at [1086, 493] on span "Send" at bounding box center [1100, 498] width 28 height 19
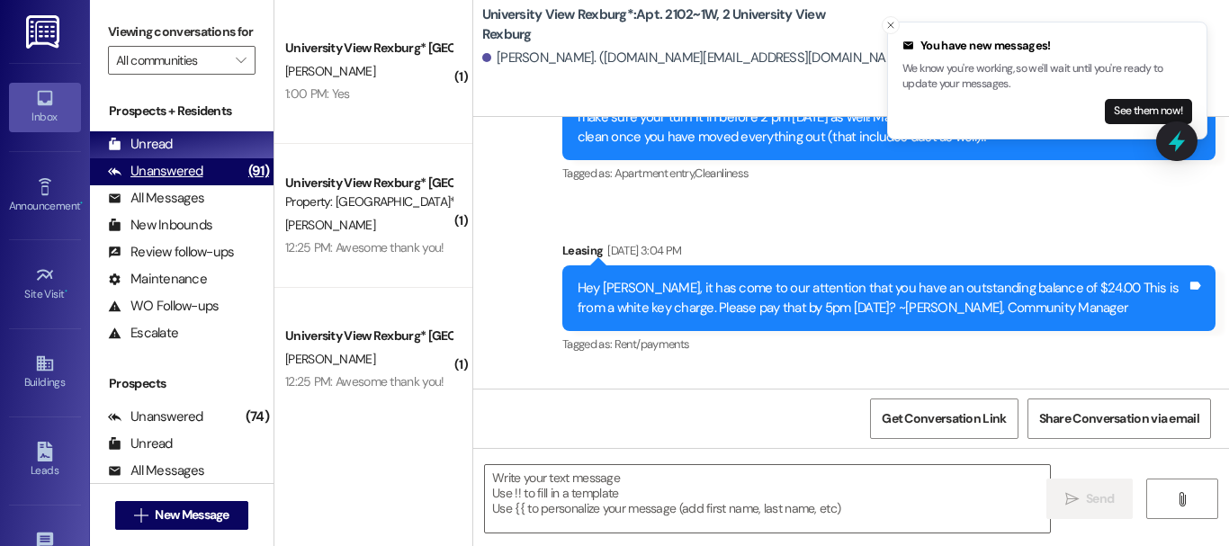
click at [166, 181] on div "Unanswered" at bounding box center [155, 171] width 95 height 19
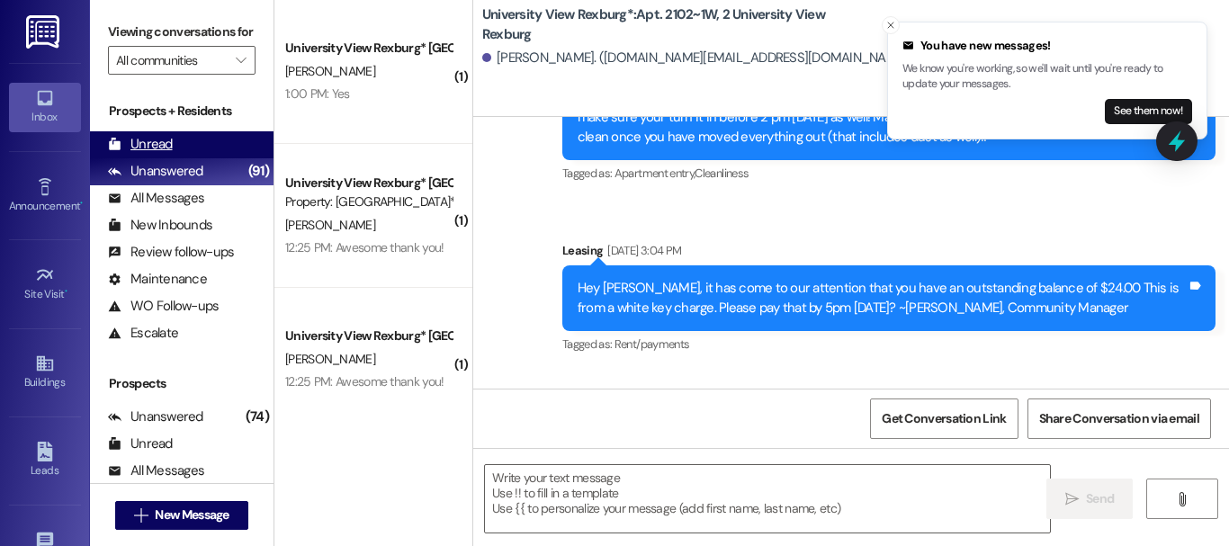
click at [170, 154] on div "Unread" at bounding box center [140, 144] width 65 height 19
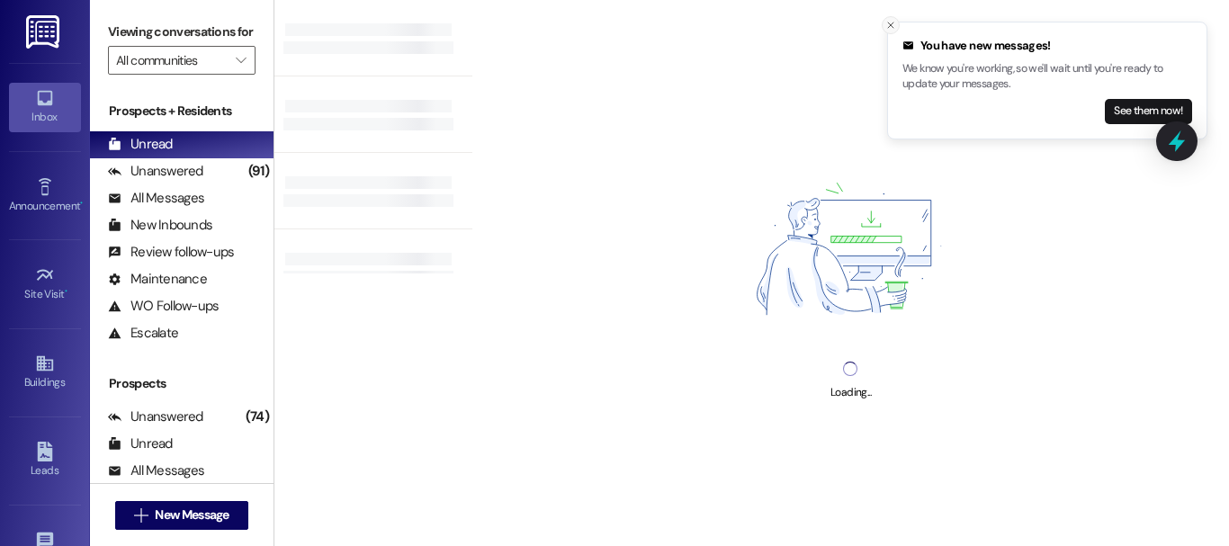
click at [887, 23] on icon "Close toast" at bounding box center [890, 25] width 11 height 11
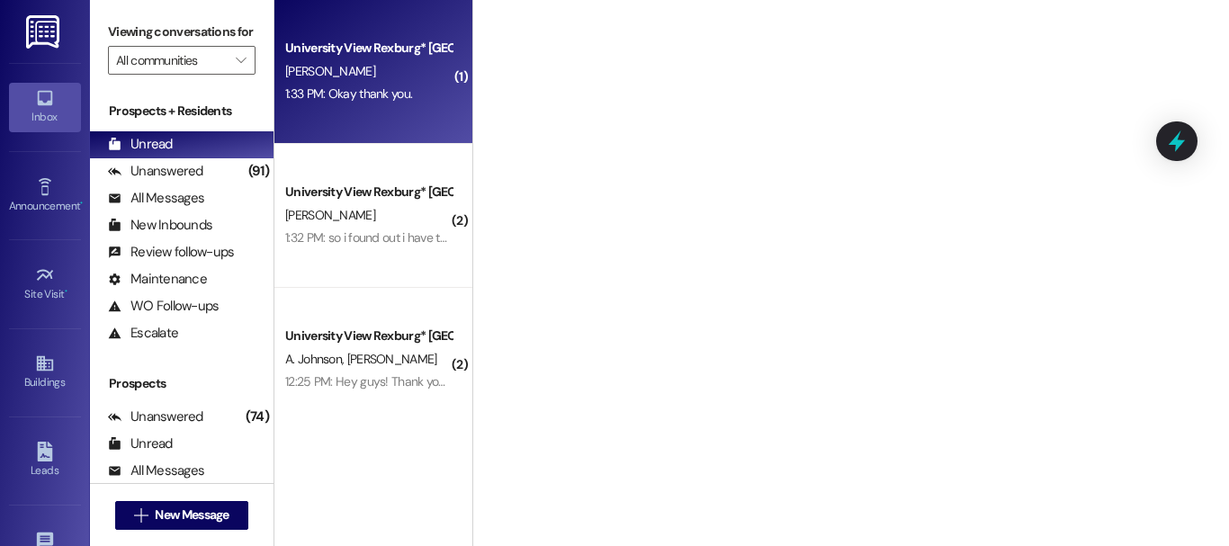
click at [377, 87] on div "1:33 PM: Okay thank you. 1:33 PM: Okay thank you." at bounding box center [348, 93] width 127 height 16
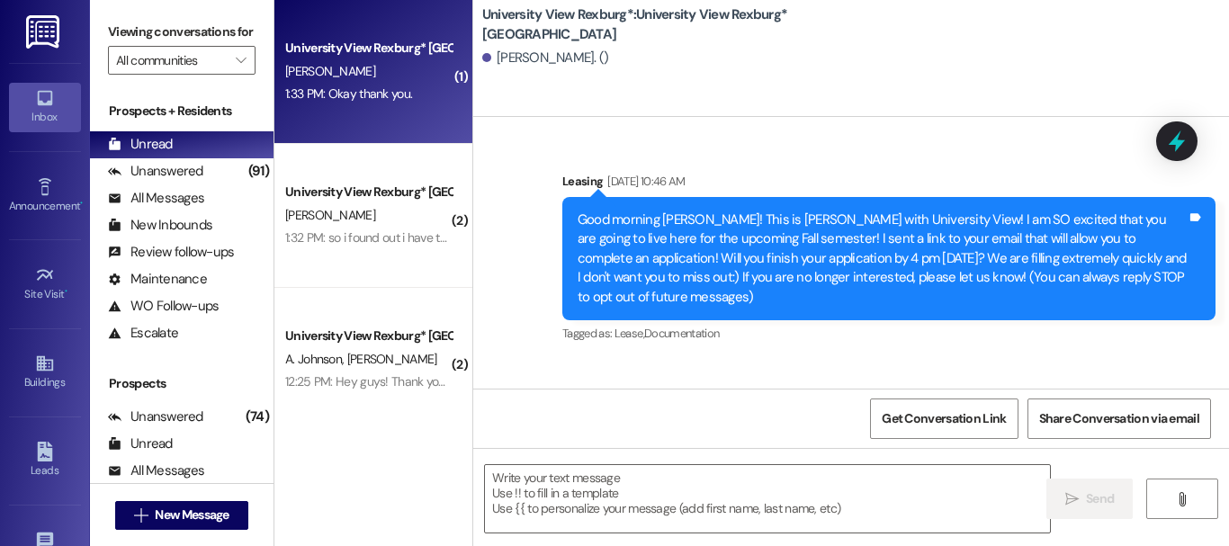
click at [380, 89] on div "1:33 PM: Okay thank you. 1:33 PM: Okay thank you." at bounding box center [348, 93] width 127 height 16
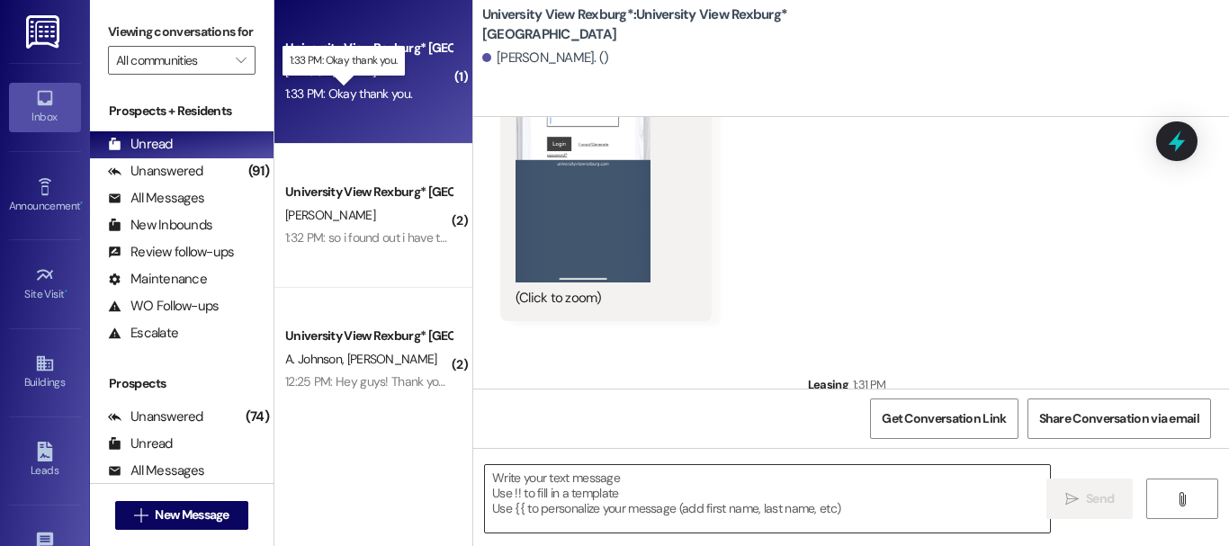
scroll to position [1054, 0]
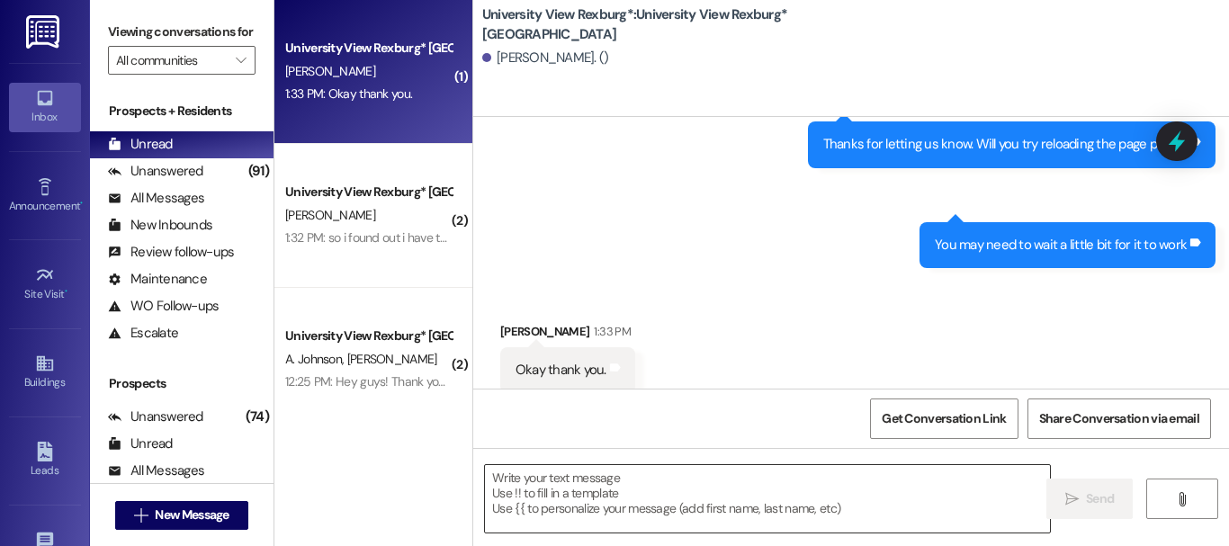
click at [720, 489] on textarea at bounding box center [767, 498] width 565 height 67
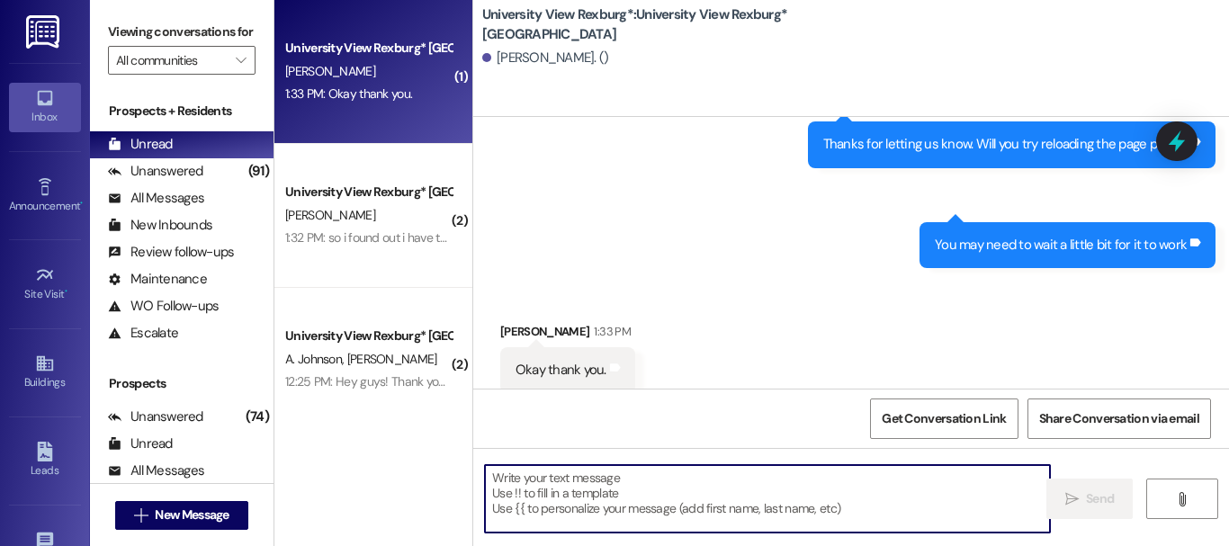
scroll to position [3, 0]
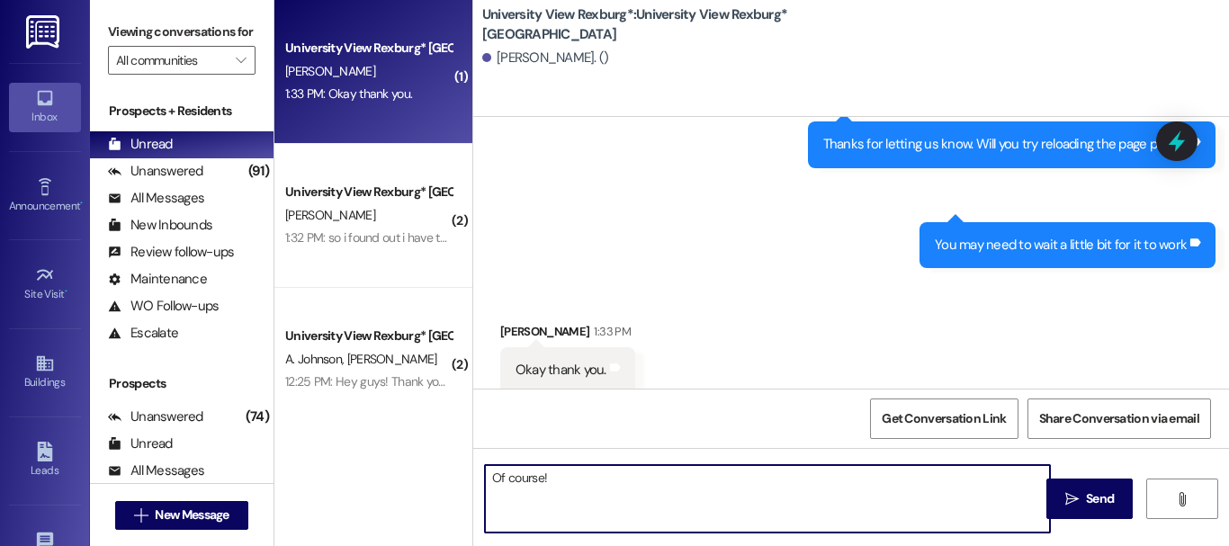
type textarea "Of course!!"
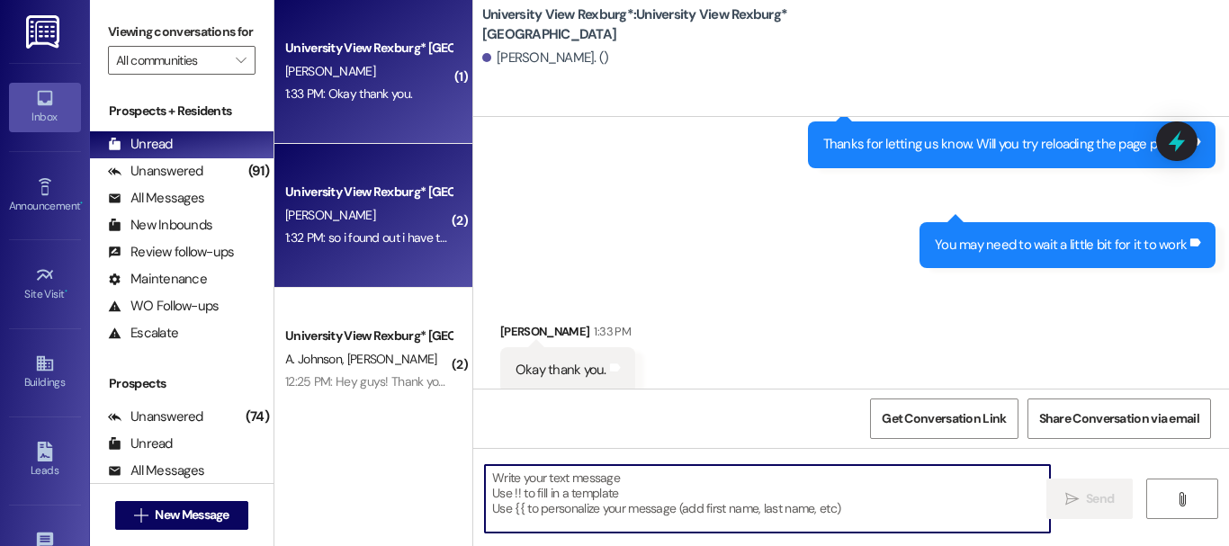
click at [354, 230] on div "1:32 PM: so i found out i have to email the company that set up my lease to req…" at bounding box center [931, 237] width 1292 height 16
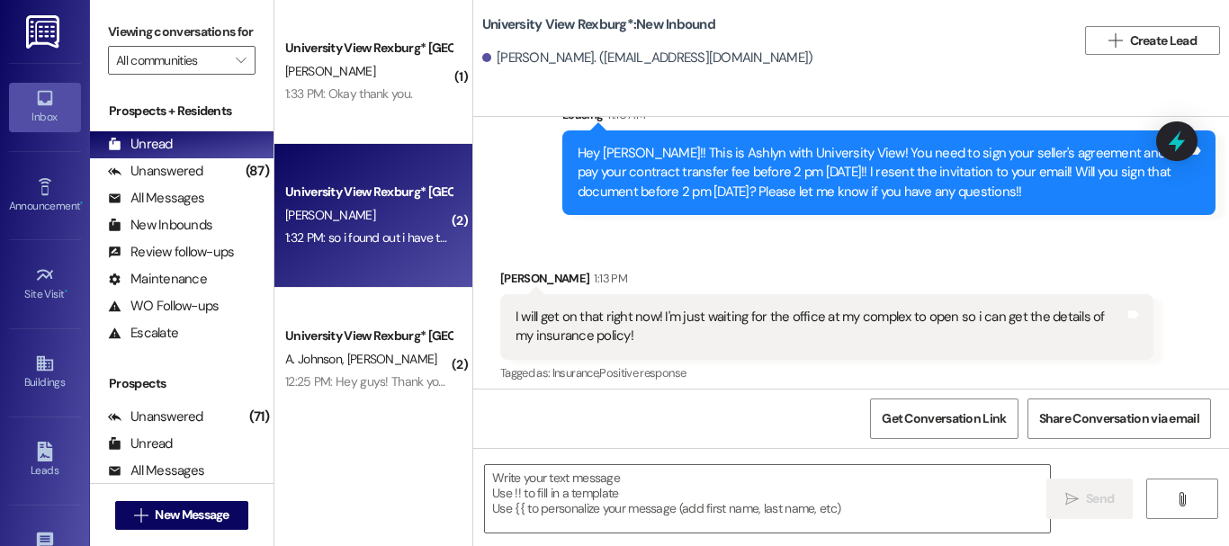
scroll to position [22285, 0]
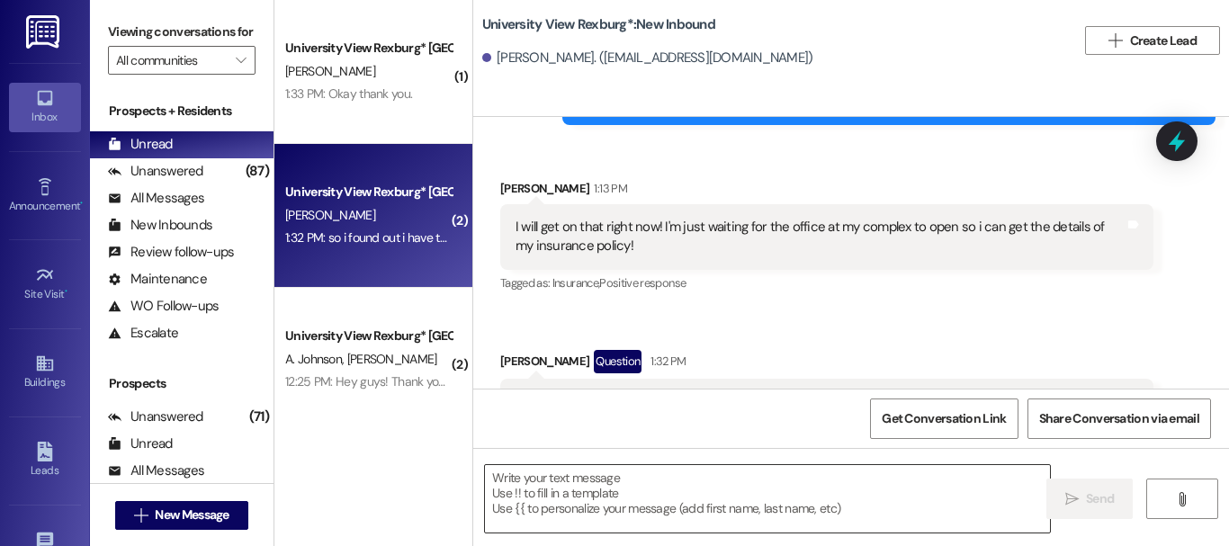
click at [597, 501] on textarea at bounding box center [767, 498] width 565 height 67
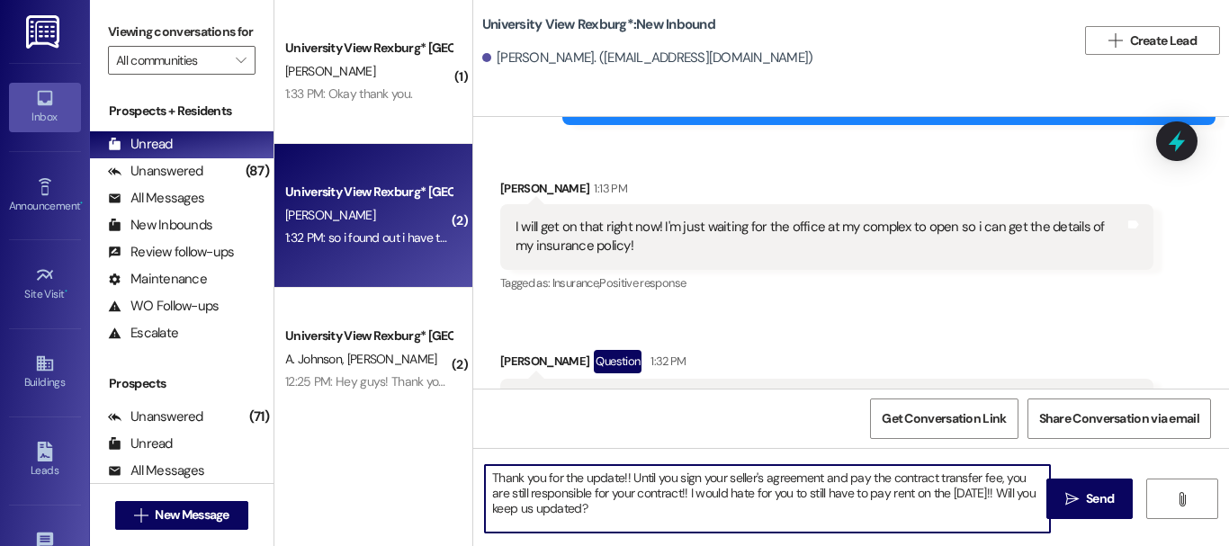
type textarea "Thank you for the update!! Until you sign your seller's agreement and pay the c…"
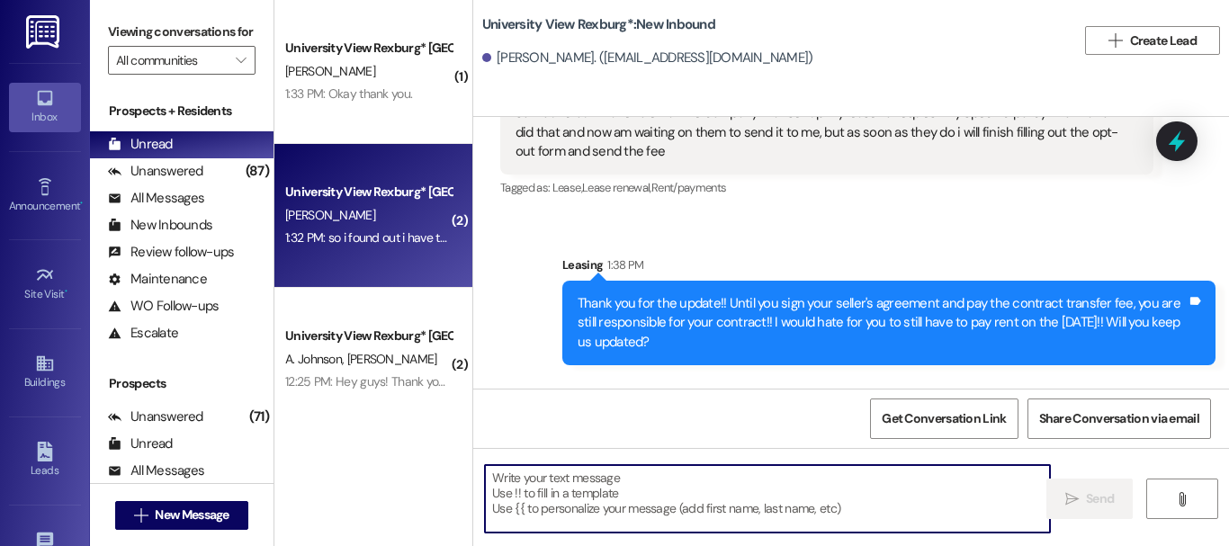
scroll to position [22575, 0]
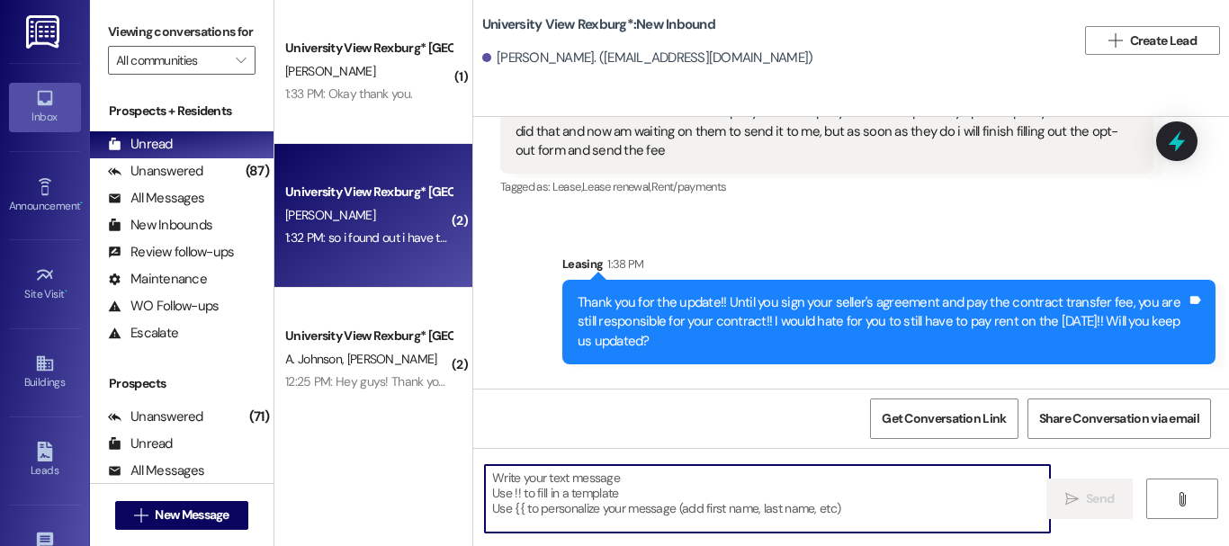
click at [621, 496] on textarea at bounding box center [767, 498] width 565 height 67
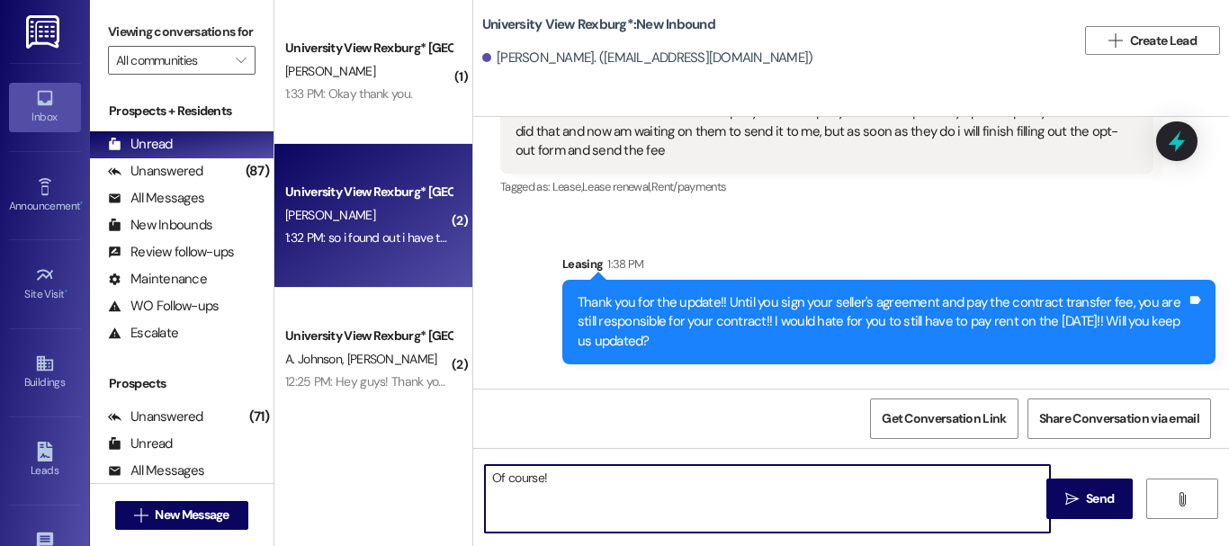
type textarea "Of course!!"
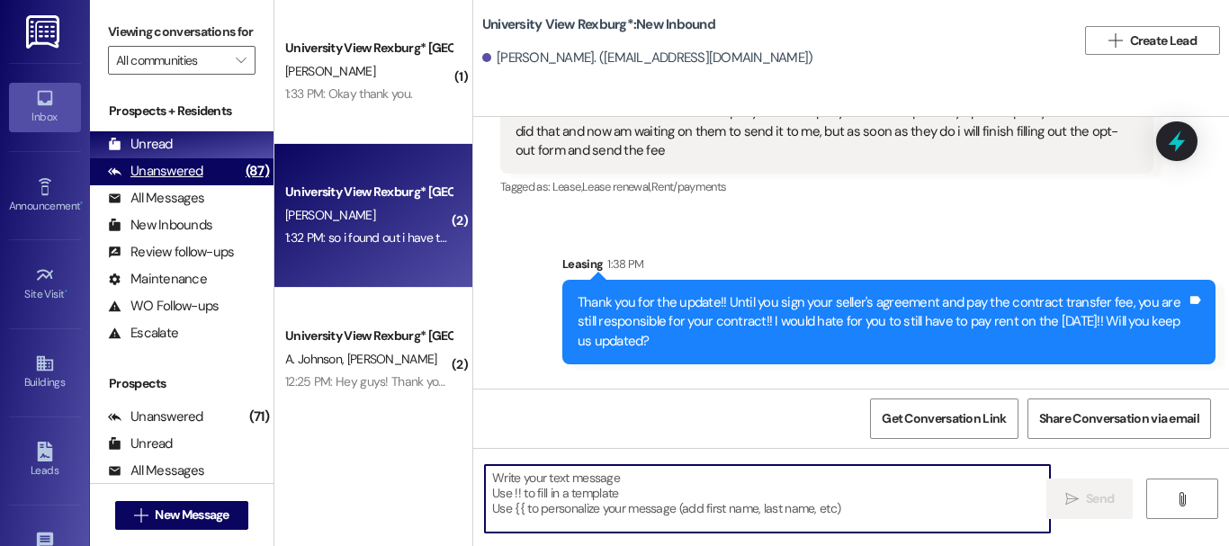
scroll to position [22574, 0]
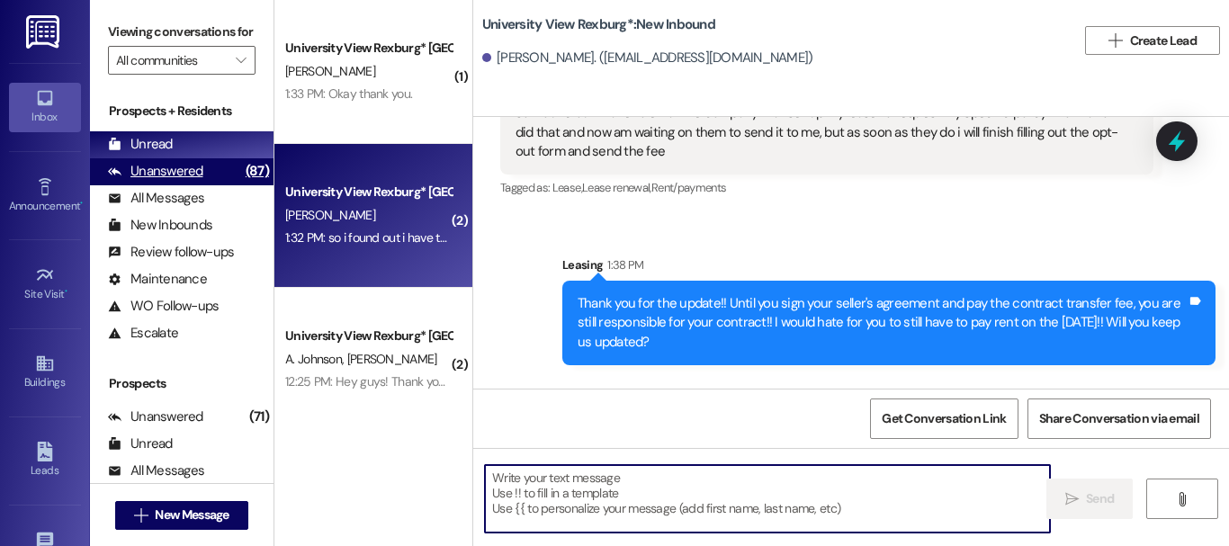
click at [184, 181] on div "Unanswered" at bounding box center [155, 171] width 95 height 19
click at [186, 158] on div "Unread (0)" at bounding box center [181, 144] width 183 height 27
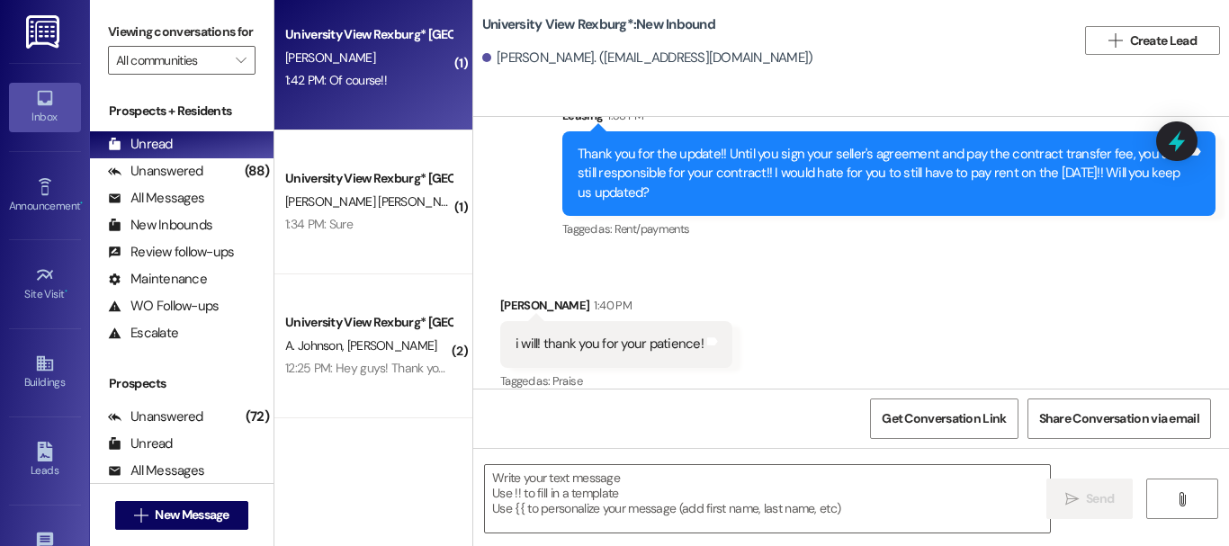
scroll to position [22753, 0]
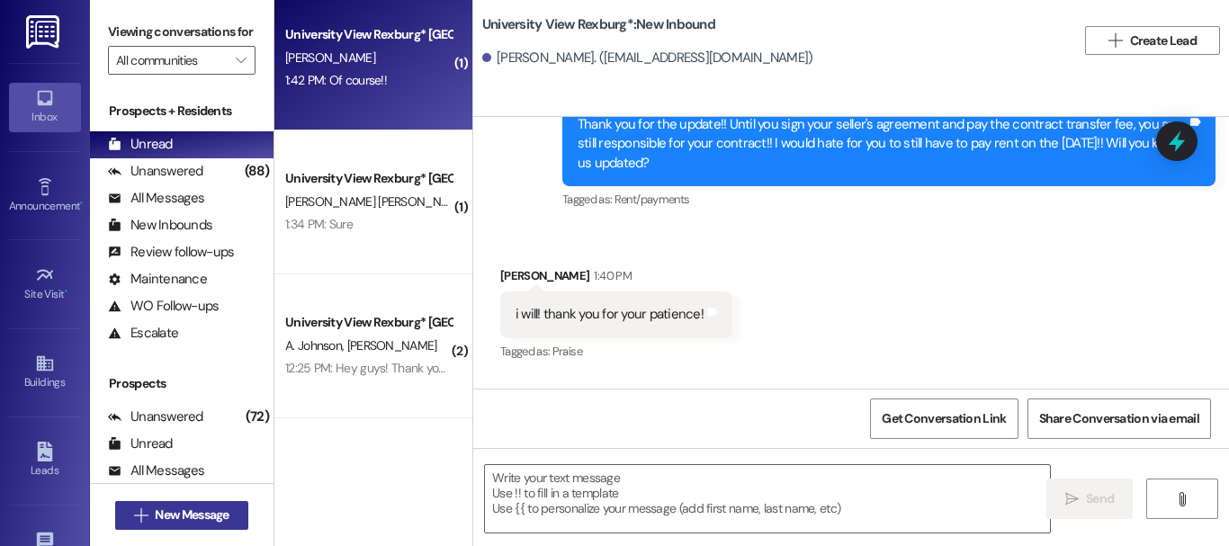
click at [171, 513] on span "New Message" at bounding box center [192, 514] width 74 height 19
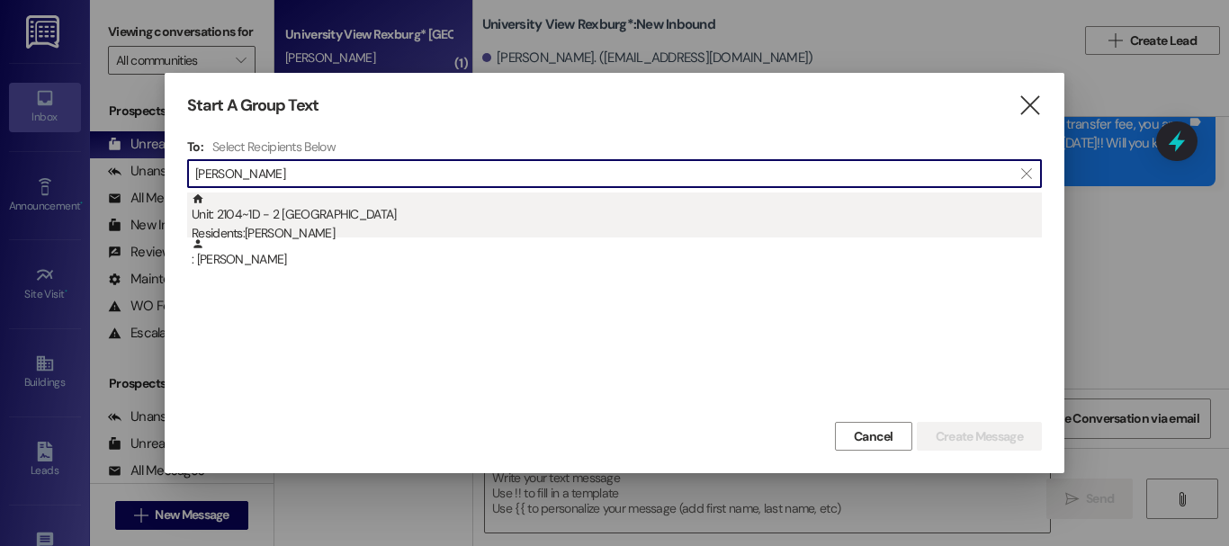
type input "[PERSON_NAME]"
click at [346, 225] on div "Residents: [PERSON_NAME]" at bounding box center [617, 233] width 850 height 19
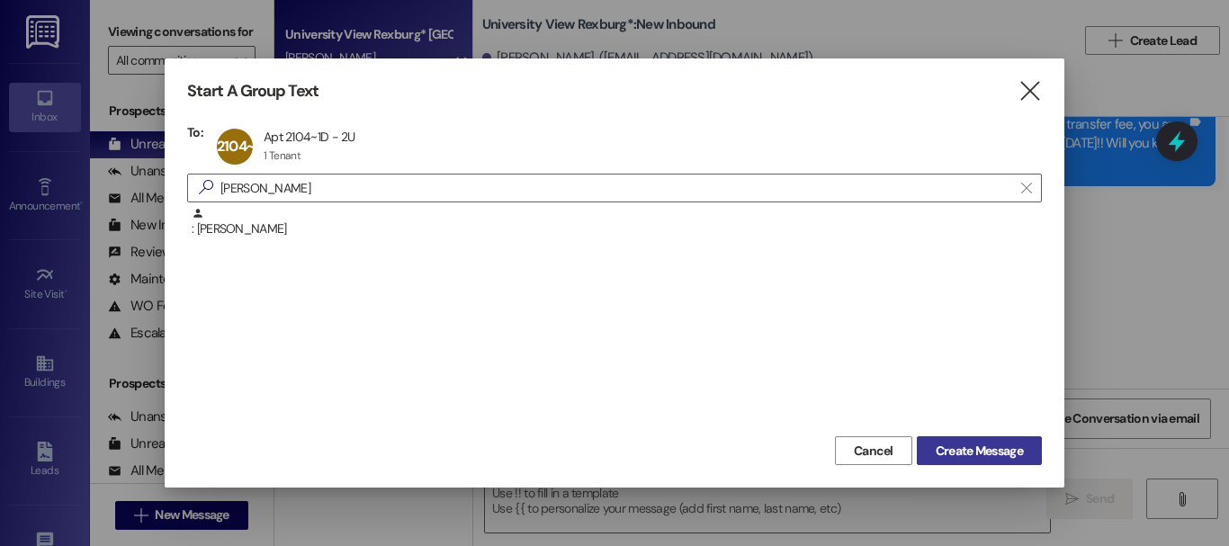
click at [983, 449] on span "Create Message" at bounding box center [978, 451] width 87 height 19
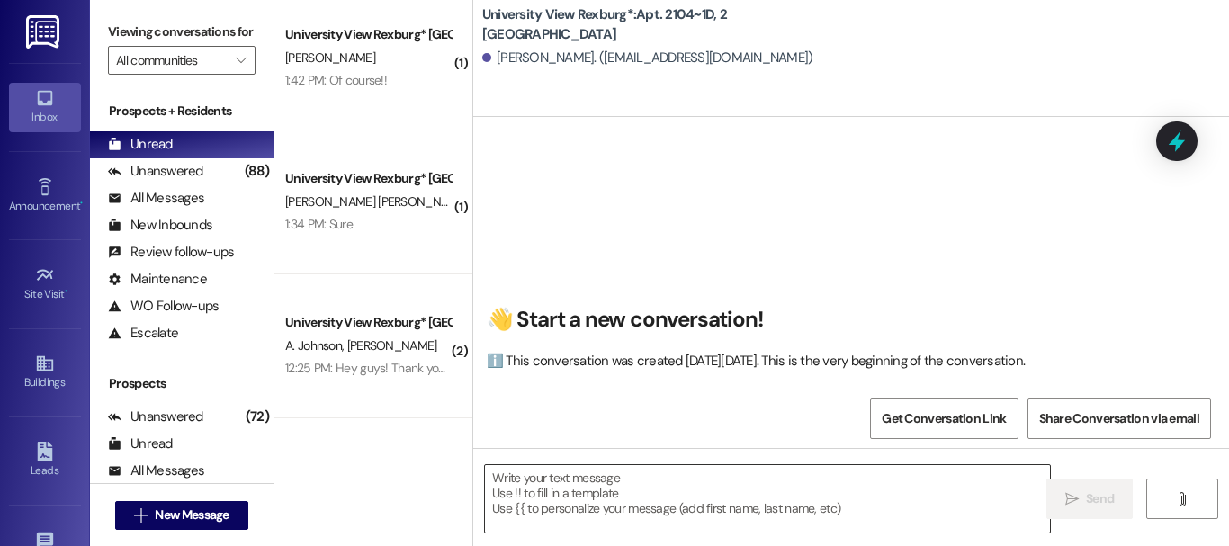
click at [550, 498] on textarea at bounding box center [767, 498] width 565 height 67
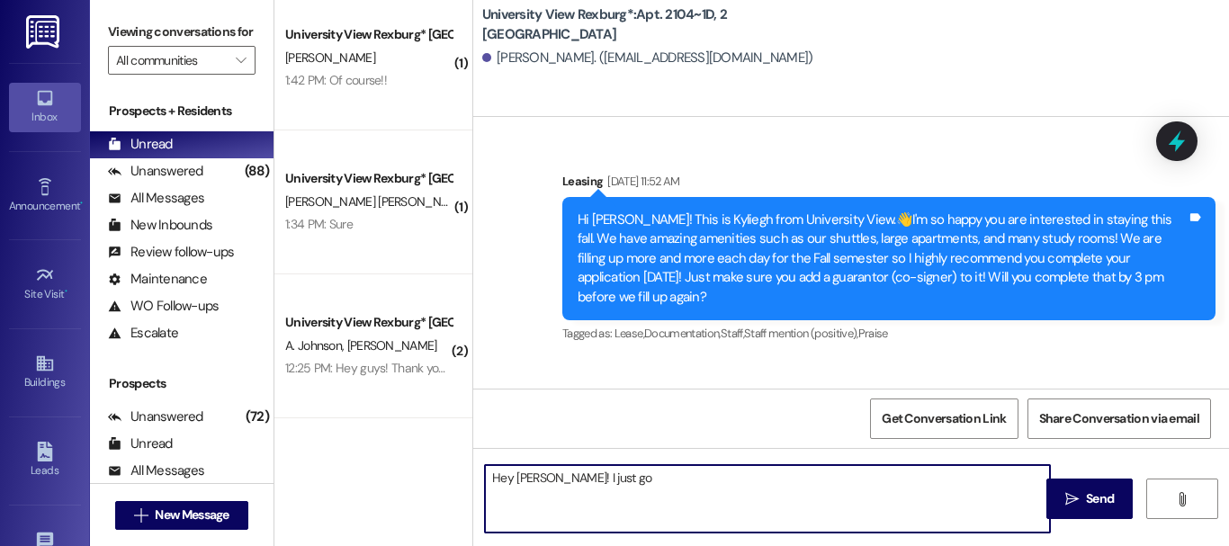
scroll to position [53913, 0]
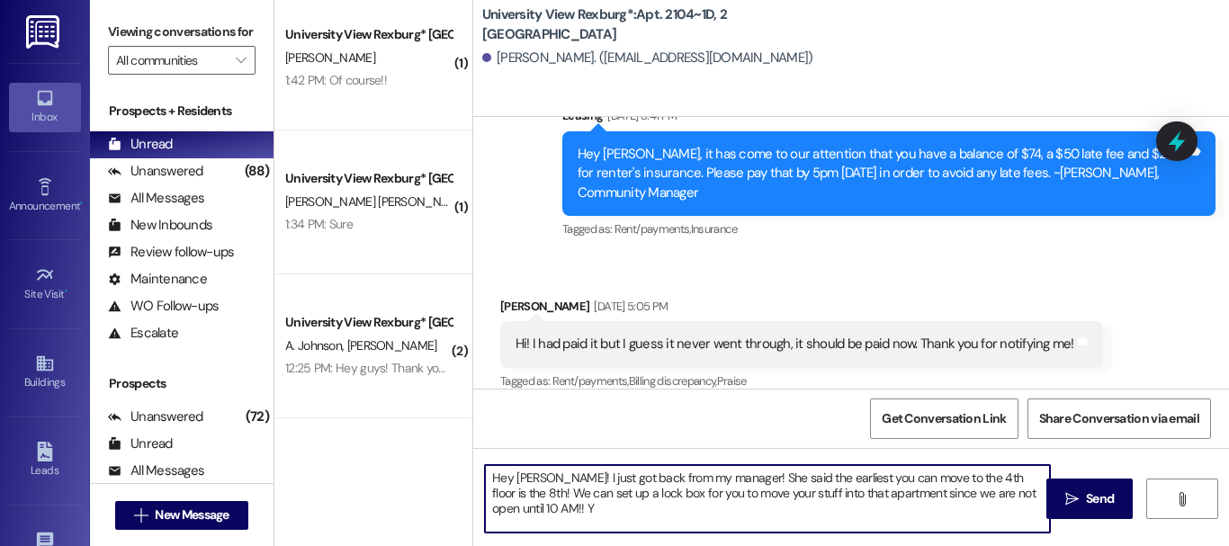
type textarea "Hey [PERSON_NAME]! I just got back from my manager! She said the earliest you c…"
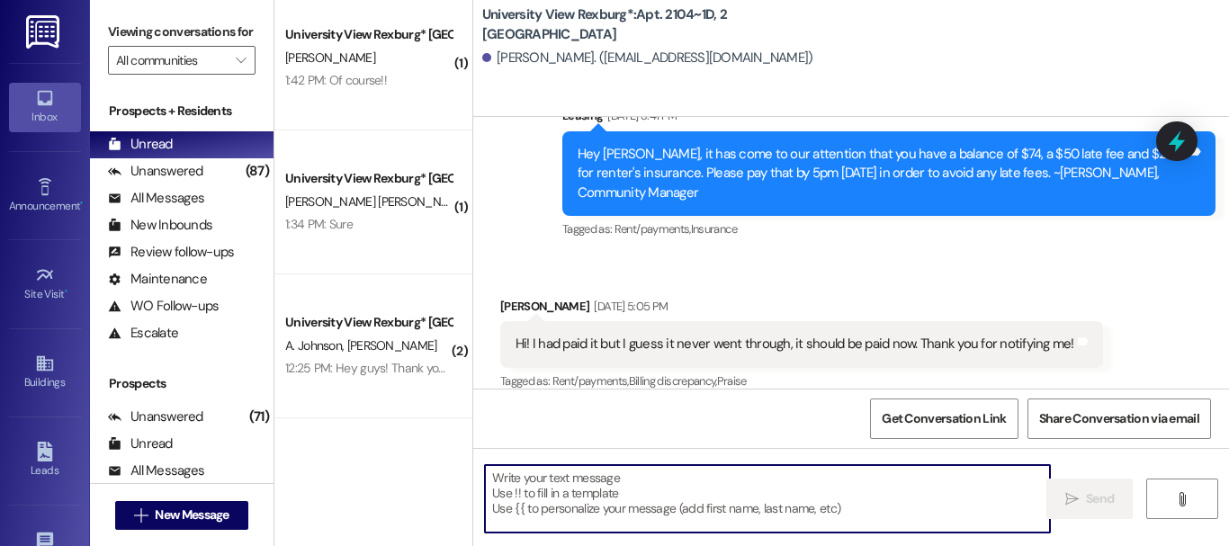
scroll to position [0, 0]
